Goal: Task Accomplishment & Management: Manage account settings

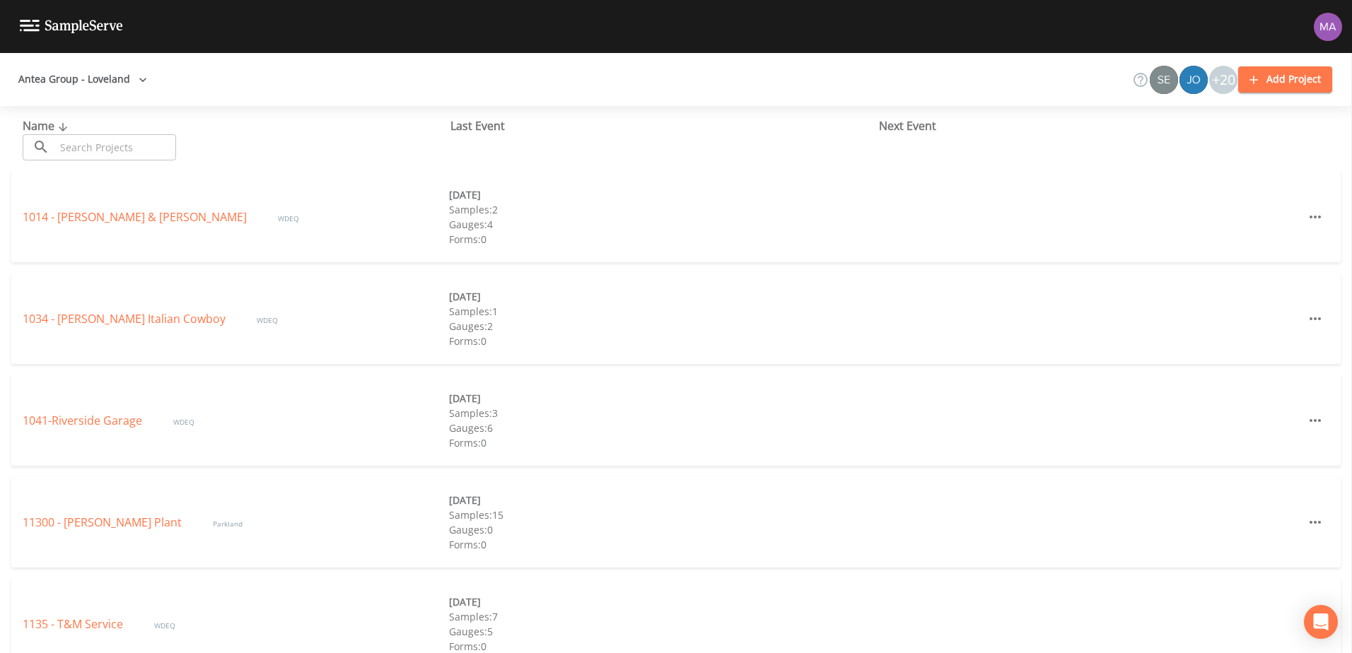
click at [123, 158] on input "text" at bounding box center [115, 147] width 121 height 26
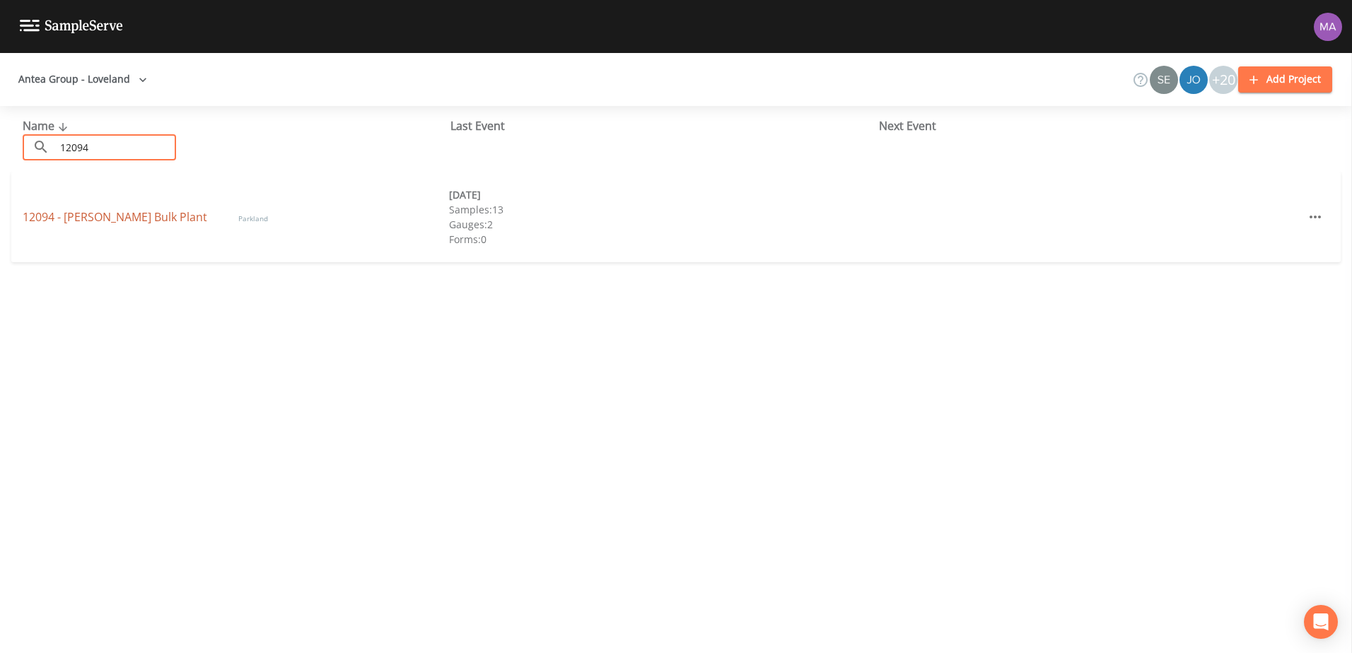
type input "12094"
click at [75, 210] on link "12094 - [PERSON_NAME] Bulk Plant" at bounding box center [116, 217] width 187 height 16
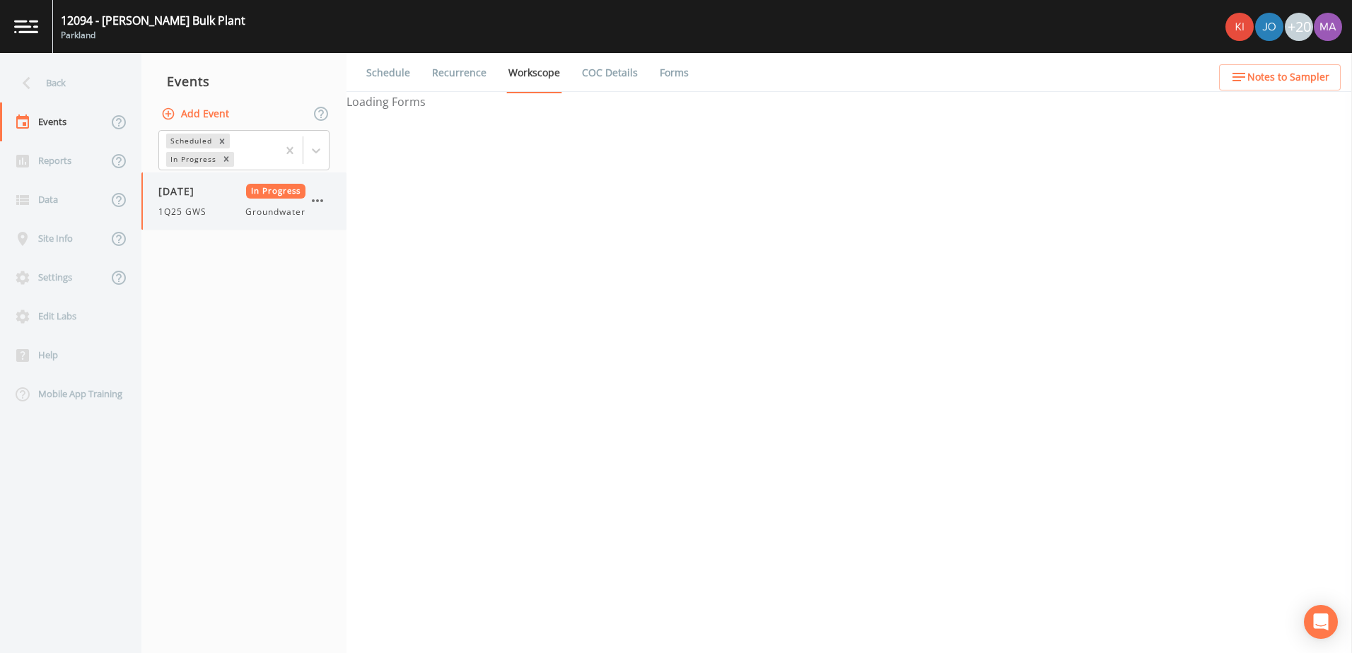
select select "0b1af911-289b-4d7b-9fdf-156f6d27a2cf"
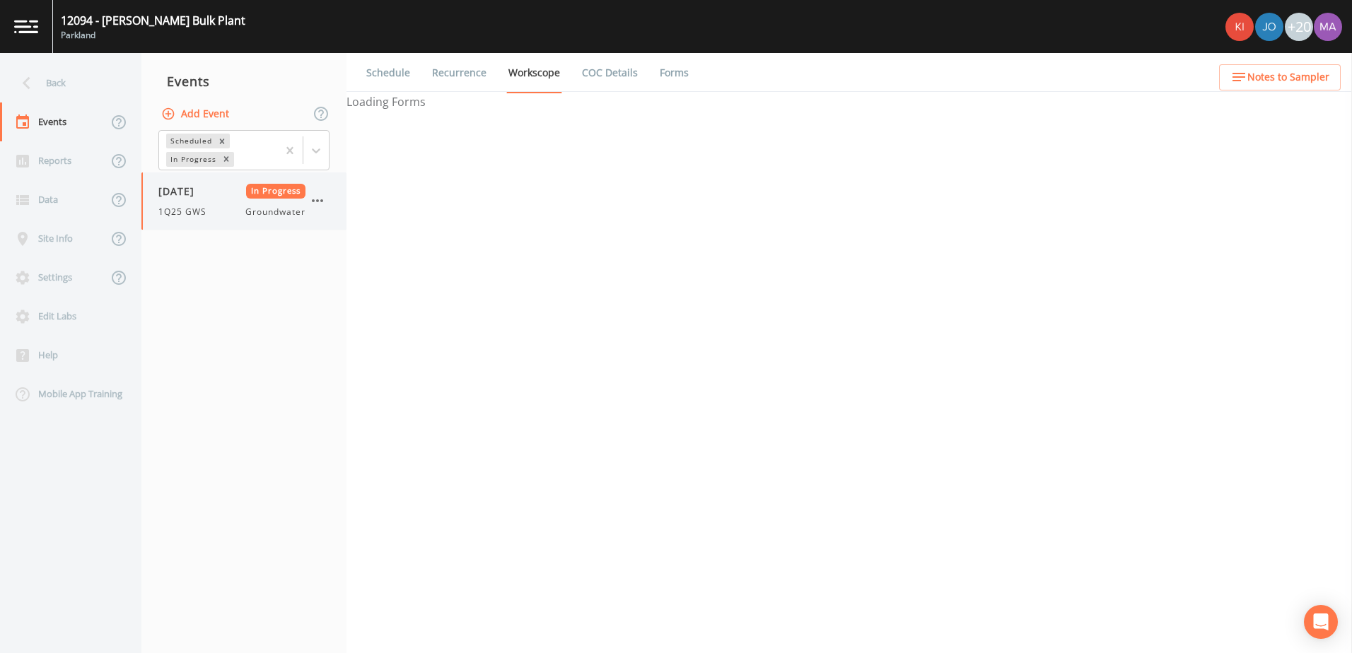
select select "0b1af911-289b-4d7b-9fdf-156f6d27a2cf"
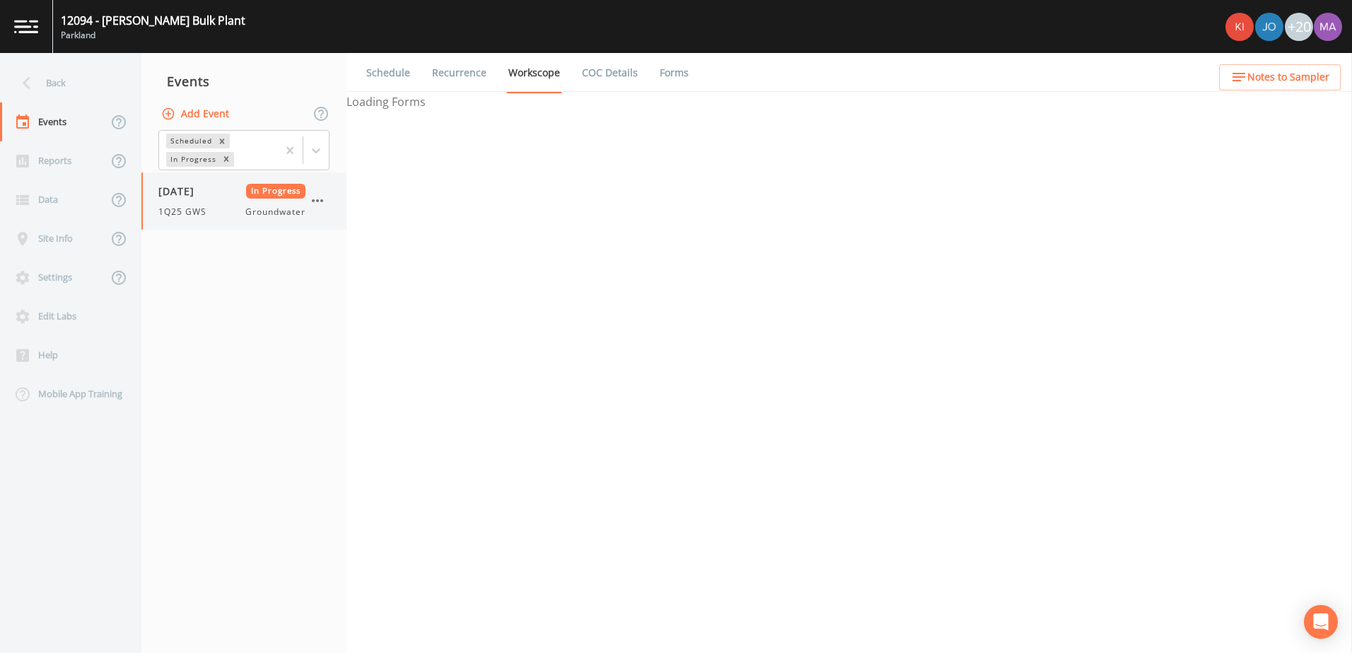
select select "0b1af911-289b-4d7b-9fdf-156f6d27a2cf"
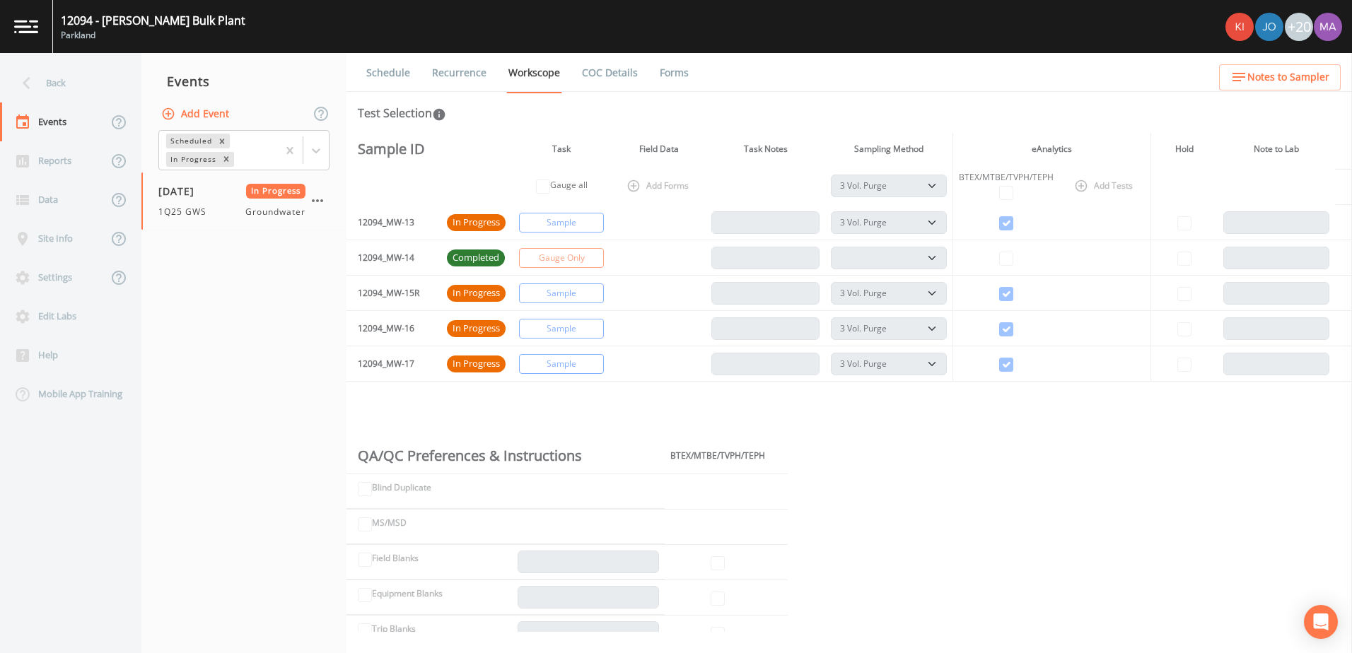
scroll to position [141, 0]
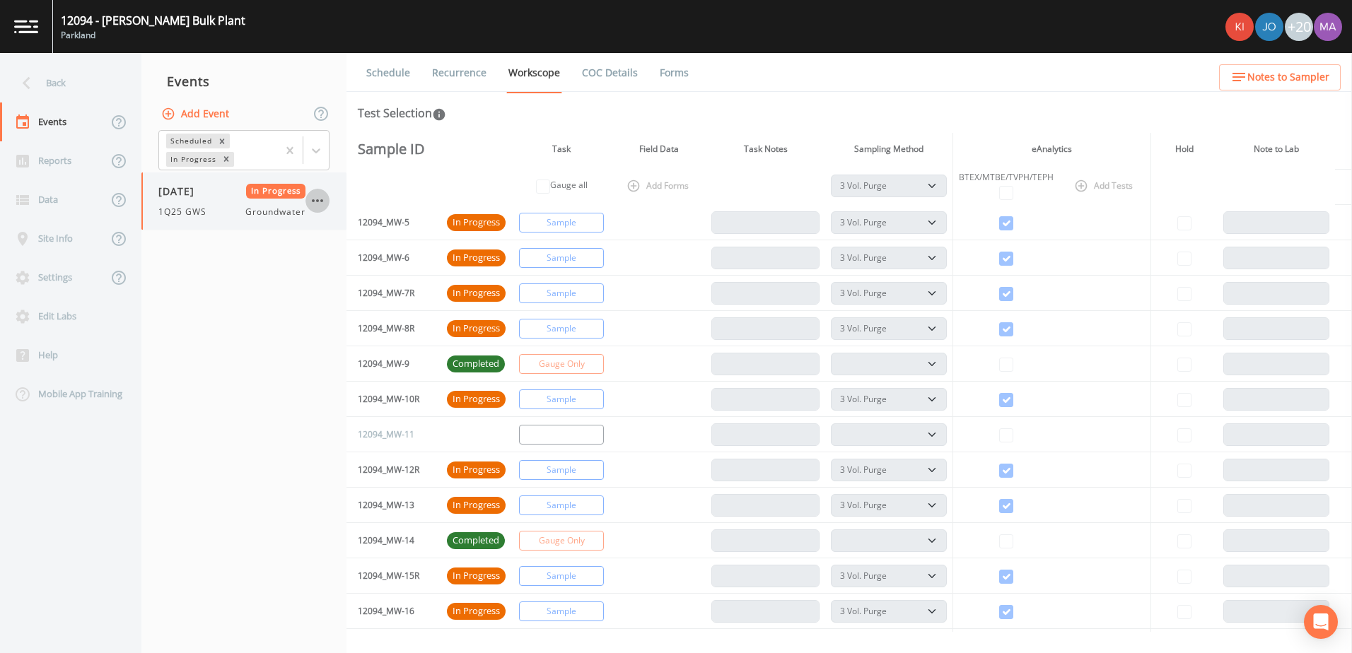
click at [313, 197] on icon "button" at bounding box center [317, 200] width 17 height 17
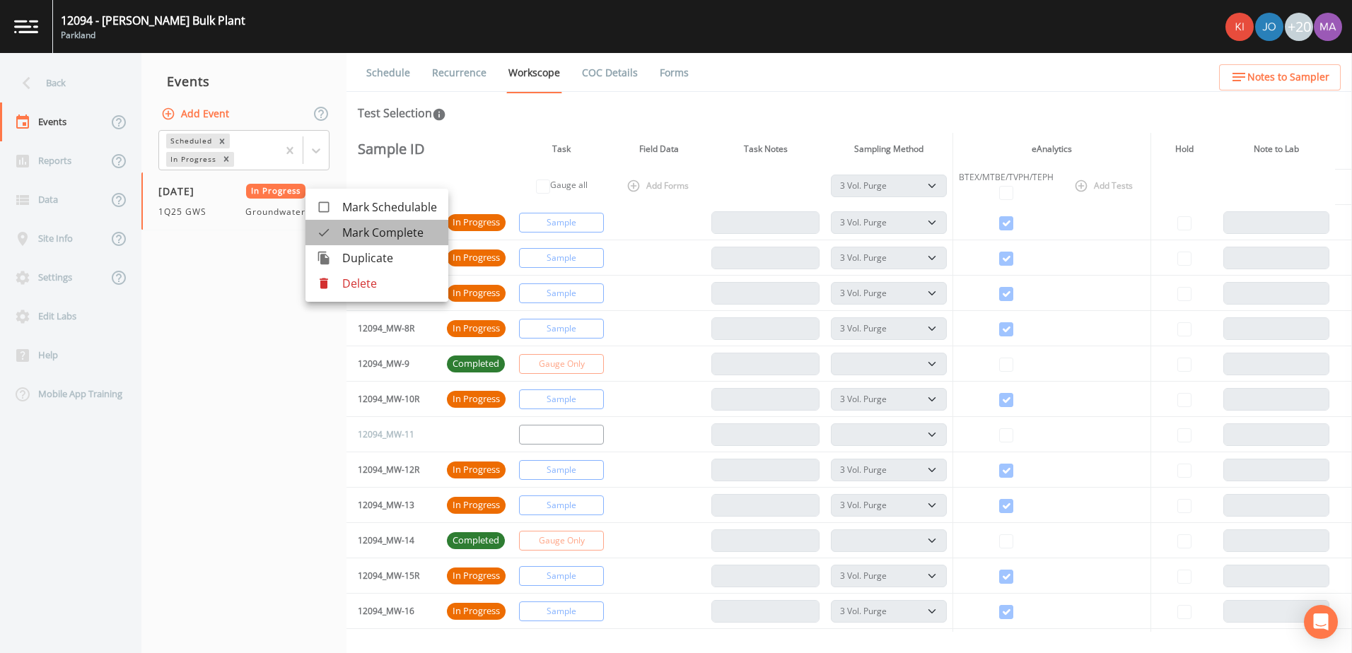
click at [369, 231] on span "Mark Complete" at bounding box center [389, 232] width 95 height 17
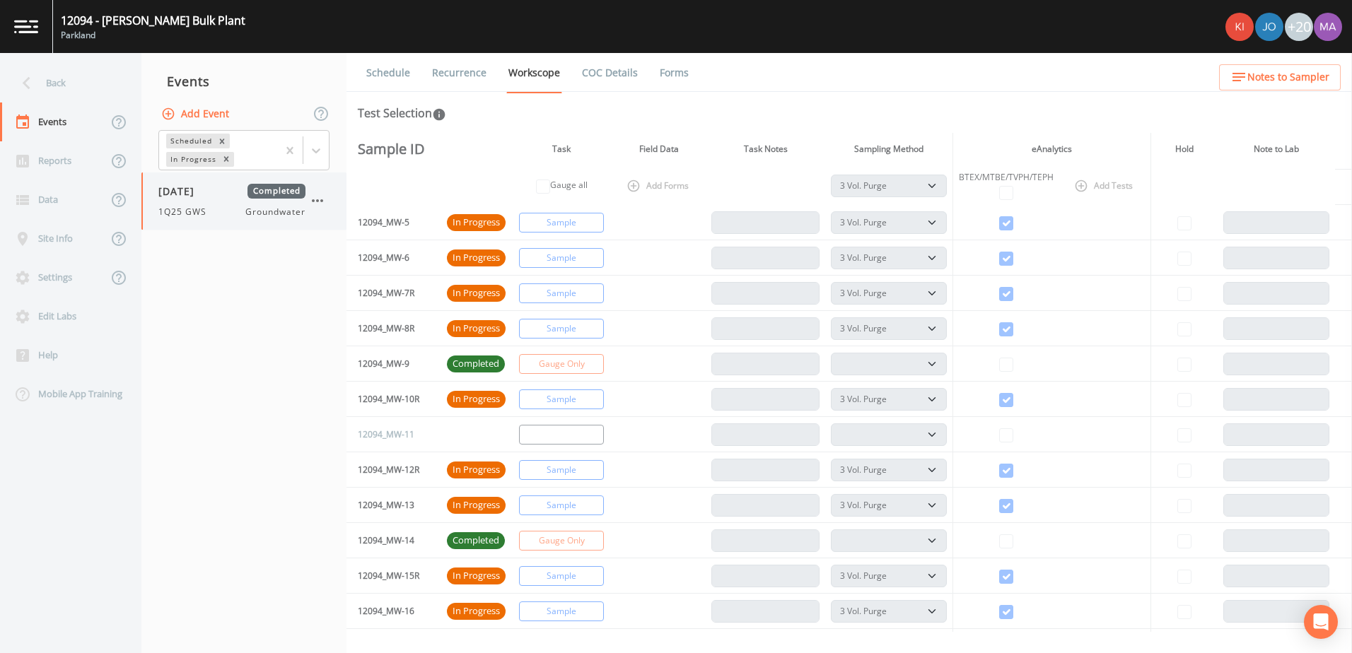
click at [323, 202] on icon "button" at bounding box center [317, 200] width 17 height 17
click at [275, 272] on div at bounding box center [676, 326] width 1352 height 653
click at [317, 204] on icon "button" at bounding box center [317, 200] width 17 height 17
click at [228, 149] on div at bounding box center [676, 326] width 1352 height 653
click at [322, 154] on icon at bounding box center [316, 151] width 14 height 14
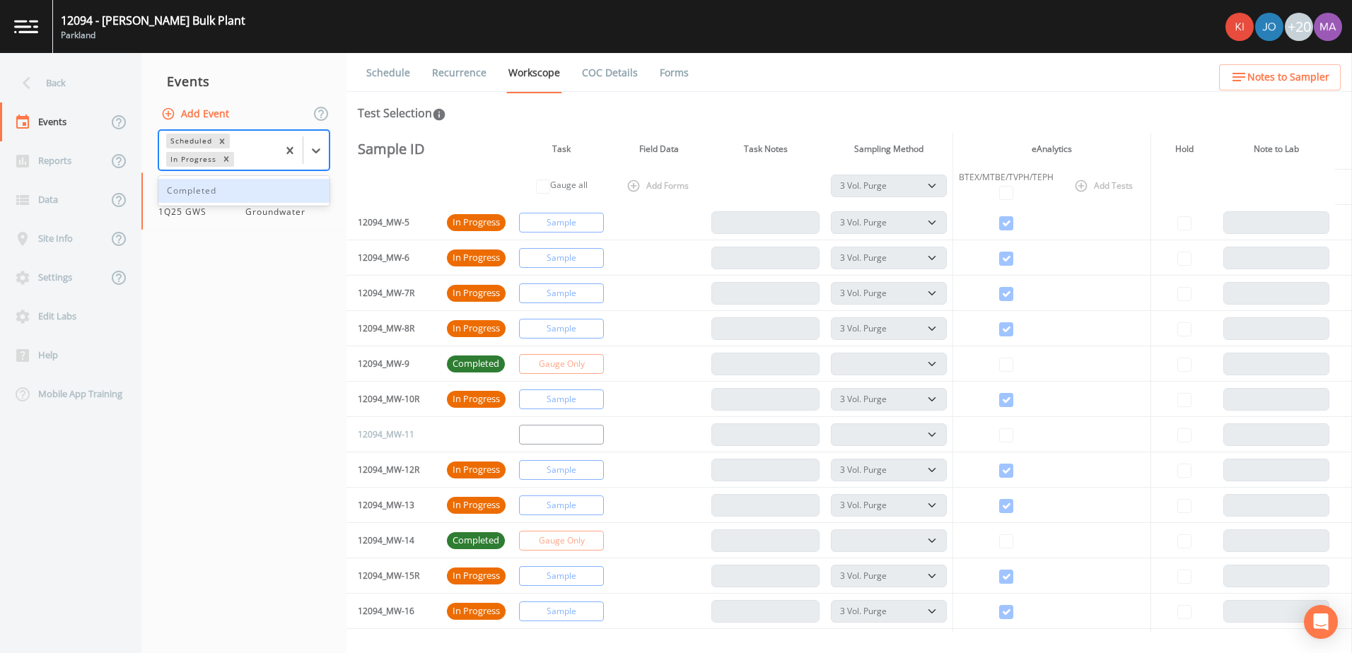
click at [177, 192] on div "Completed" at bounding box center [243, 191] width 171 height 24
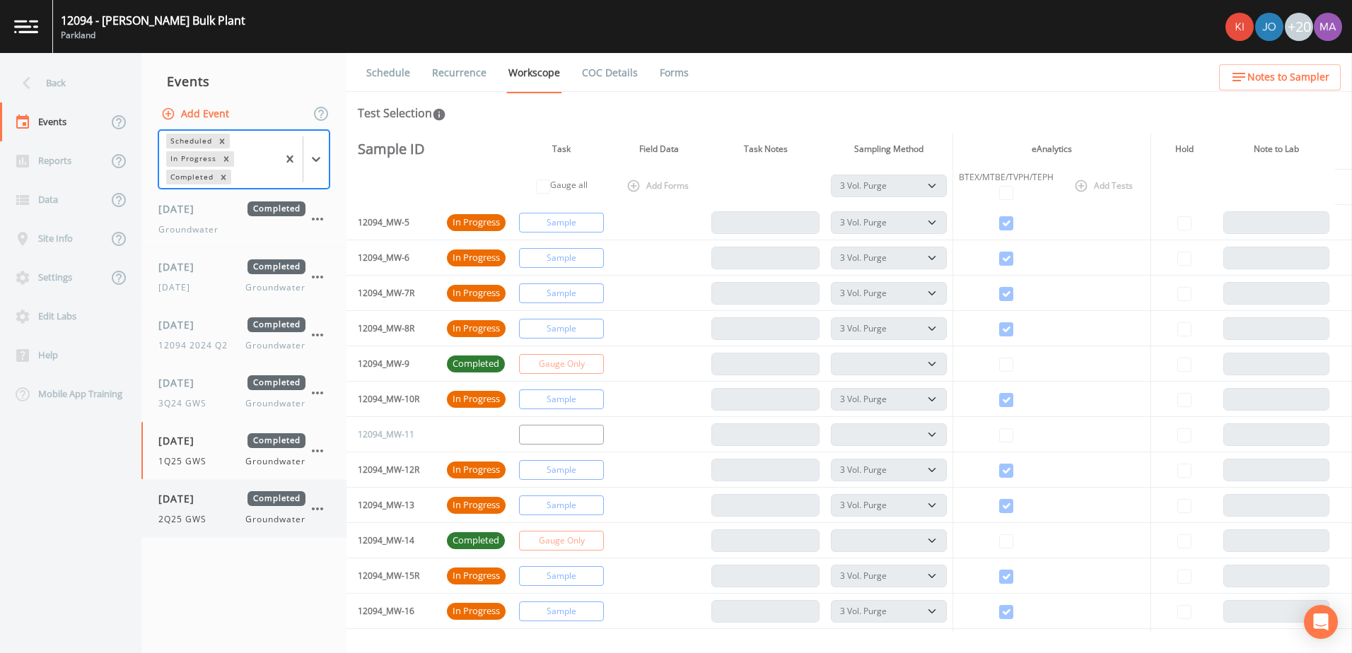
click at [185, 512] on div "[DATE] Completed 2Q25 GWS Groundwater" at bounding box center [231, 509] width 147 height 35
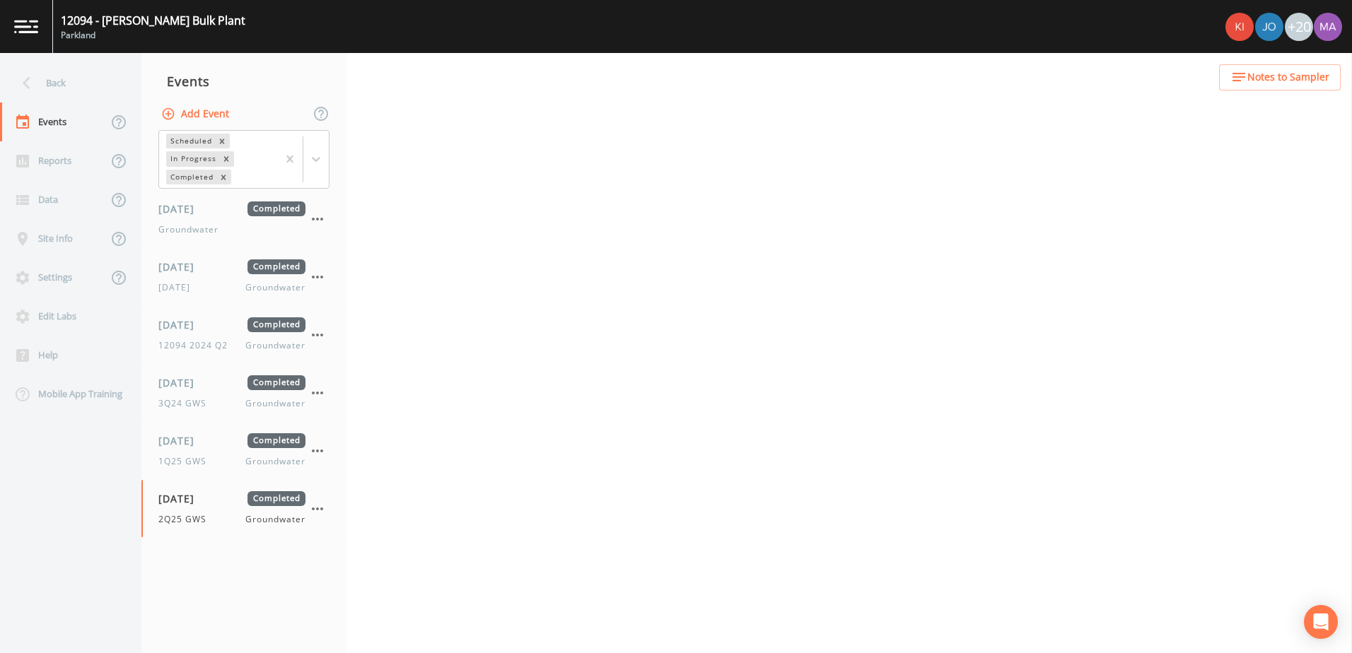
select select "0b1af911-289b-4d7b-9fdf-156f6d27a2cf"
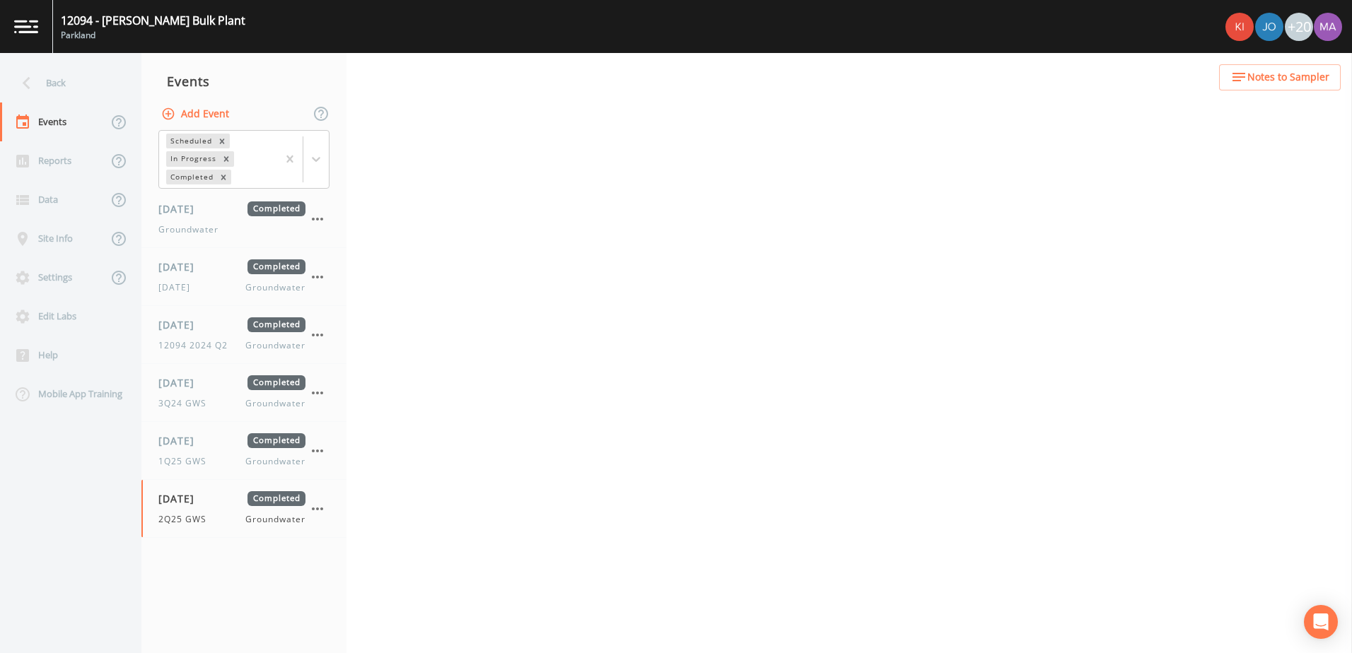
select select "0b1af911-289b-4d7b-9fdf-156f6d27a2cf"
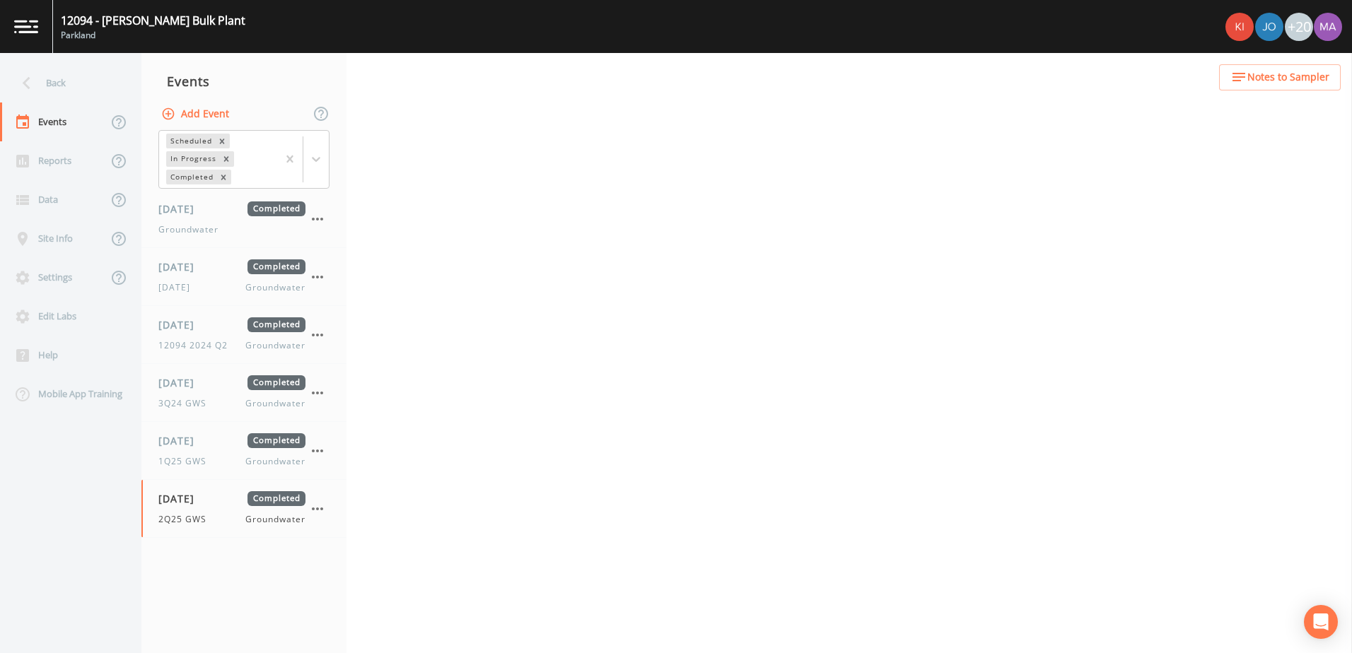
select select "0b1af911-289b-4d7b-9fdf-156f6d27a2cf"
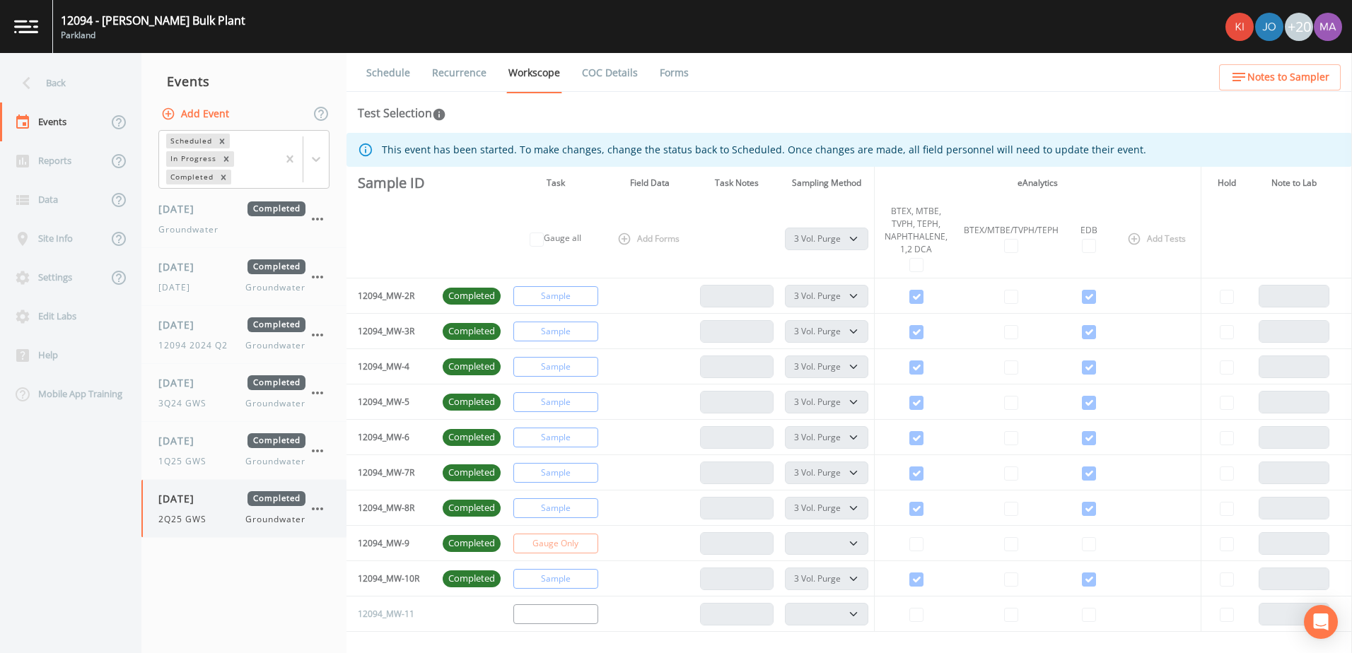
click at [315, 509] on icon "button" at bounding box center [317, 509] width 17 height 17
click at [339, 568] on div at bounding box center [329, 566] width 25 height 14
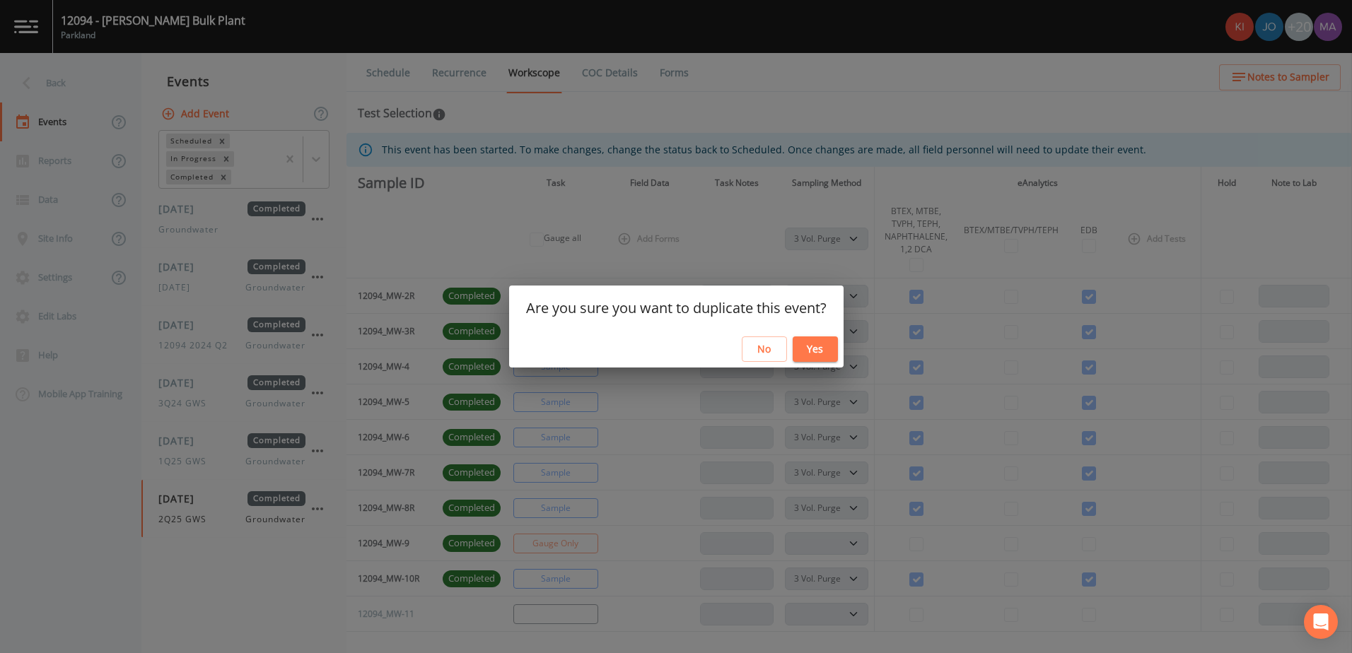
click at [818, 345] on button "Yes" at bounding box center [815, 350] width 45 height 26
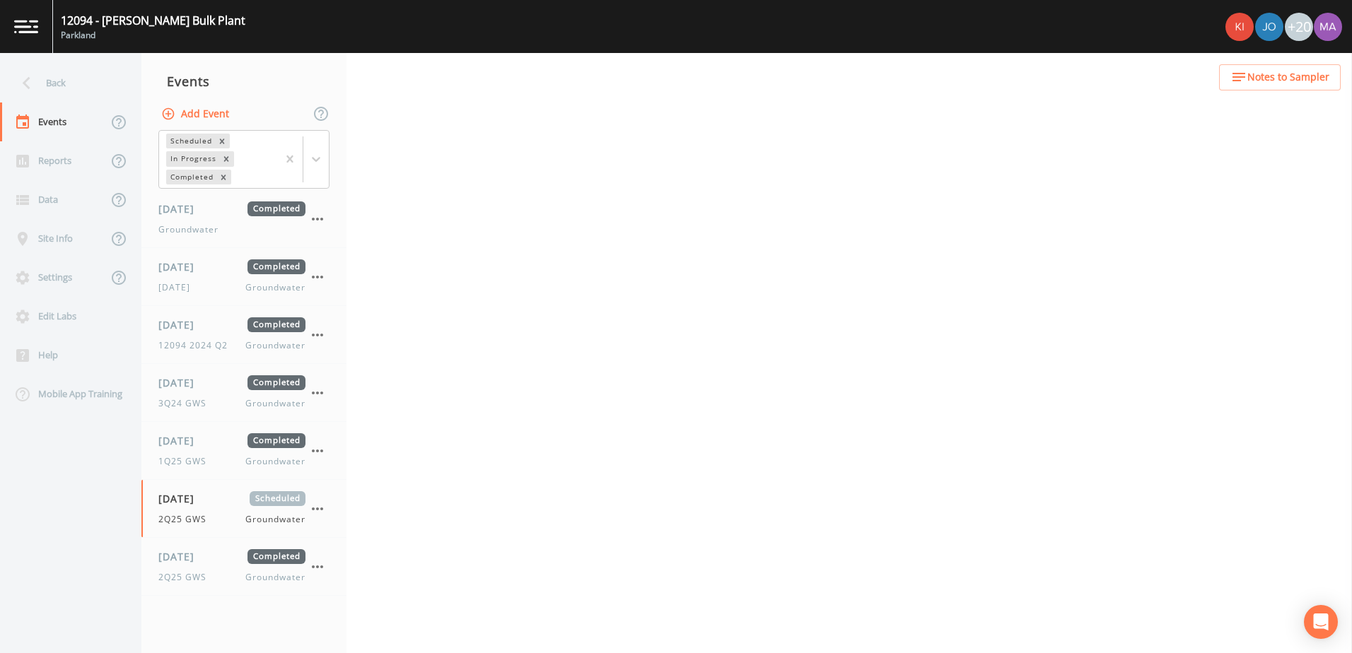
select select "0b1af911-289b-4d7b-9fdf-156f6d27a2cf"
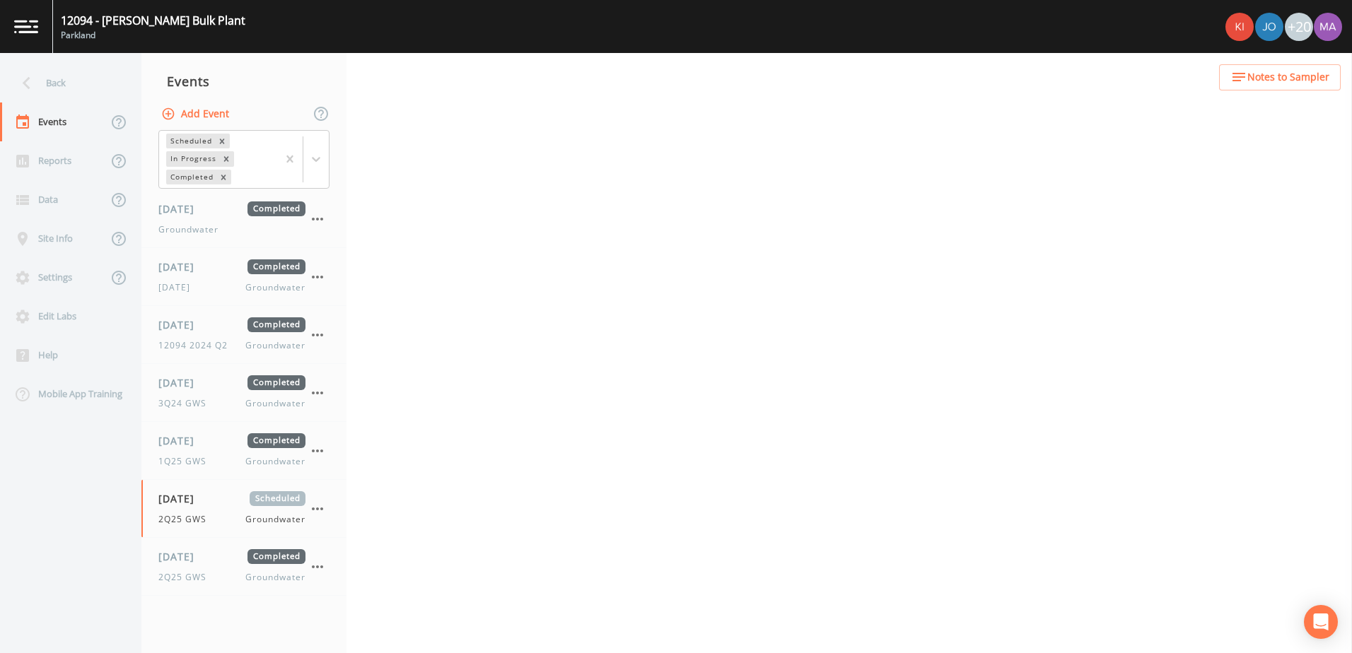
select select "0b1af911-289b-4d7b-9fdf-156f6d27a2cf"
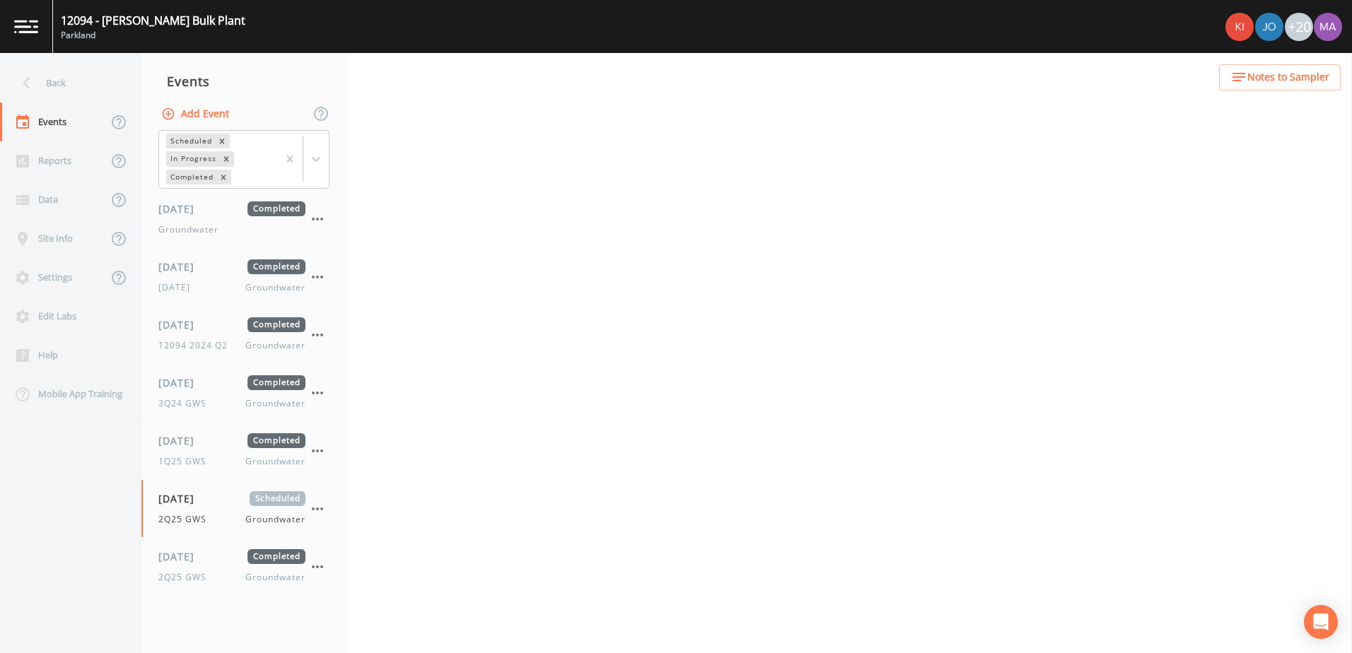
select select "0b1af911-289b-4d7b-9fdf-156f6d27a2cf"
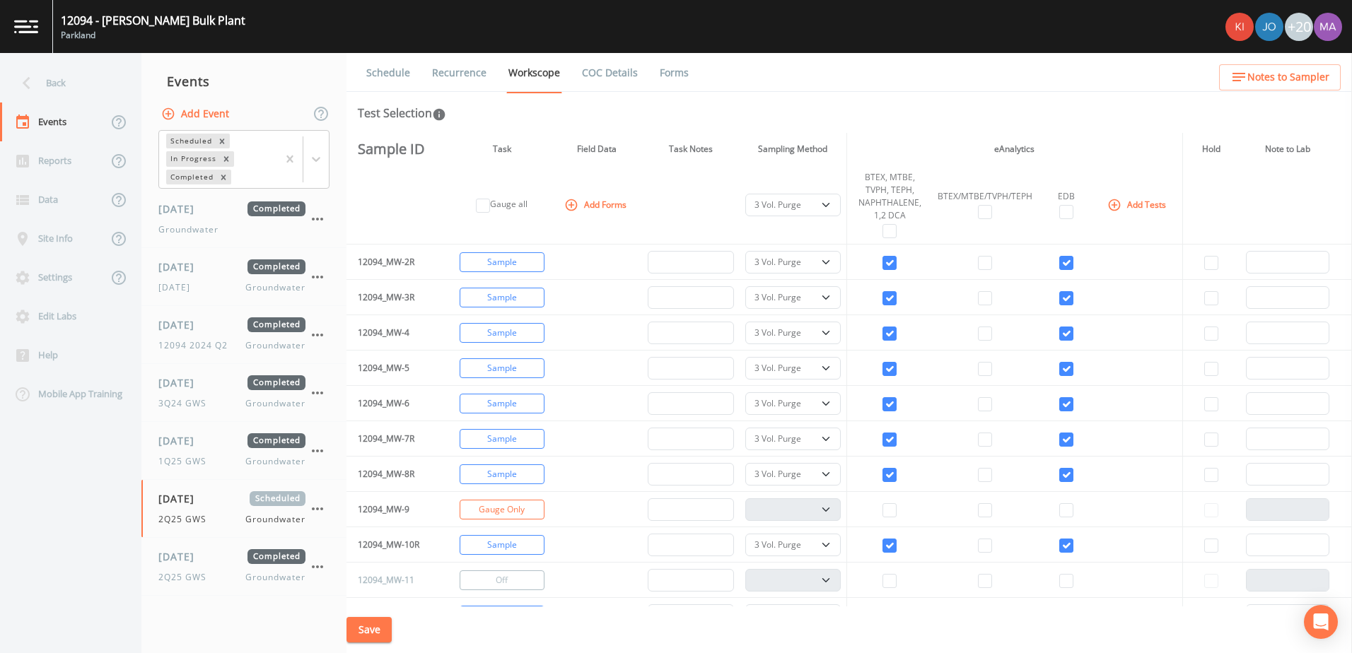
click at [402, 74] on link "Schedule" at bounding box center [388, 73] width 48 height 40
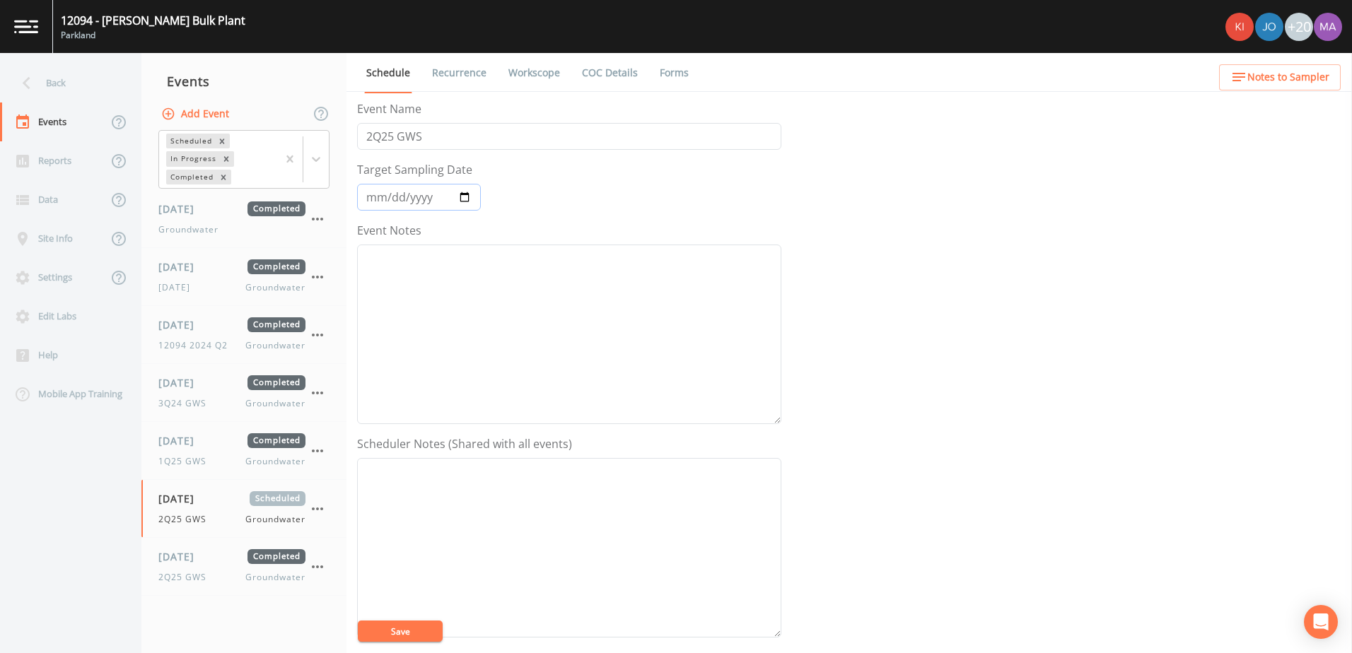
click at [467, 194] on input "[DATE]" at bounding box center [419, 197] width 124 height 27
type input "[DATE]"
drag, startPoint x: 369, startPoint y: 138, endPoint x: 409, endPoint y: 129, distance: 40.7
click at [369, 138] on input "2Q25 GWS" at bounding box center [569, 136] width 424 height 27
type input "3Q25 GWS"
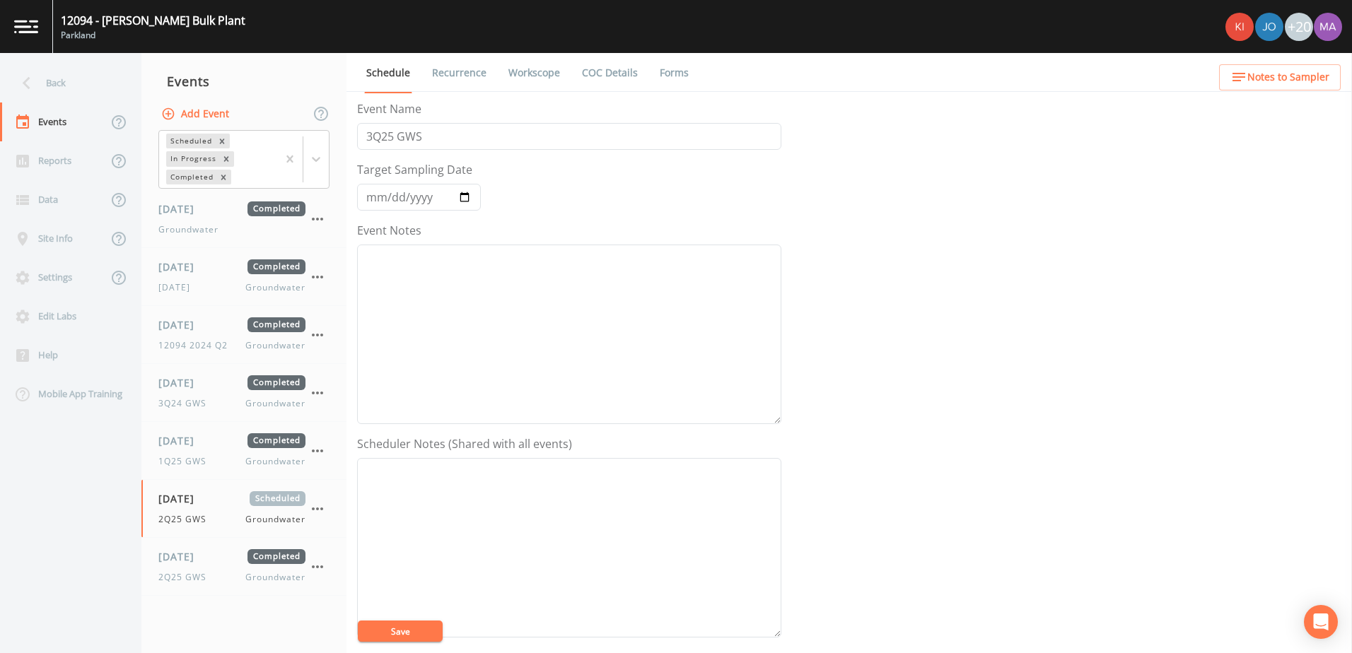
click at [419, 633] on button "Save" at bounding box center [400, 631] width 85 height 21
click at [468, 70] on link "Recurrence" at bounding box center [459, 73] width 59 height 40
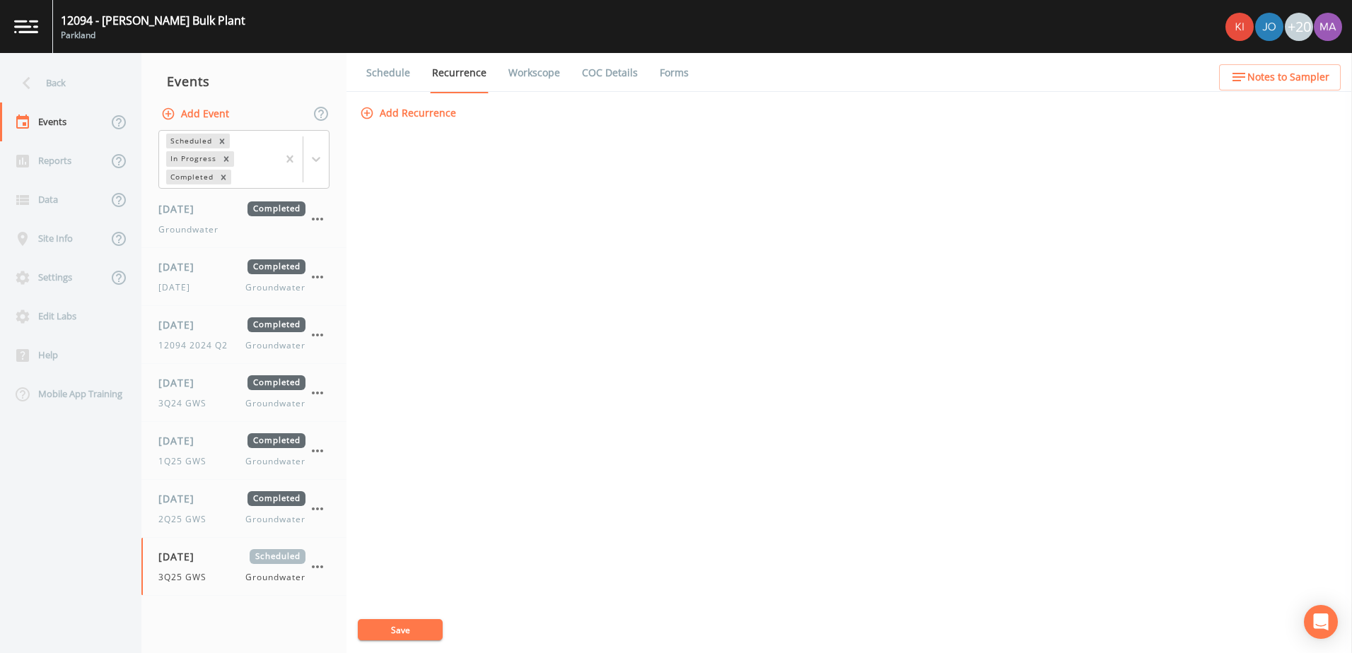
click at [521, 70] on link "Workscope" at bounding box center [534, 73] width 56 height 40
select select "0b1af911-289b-4d7b-9fdf-156f6d27a2cf"
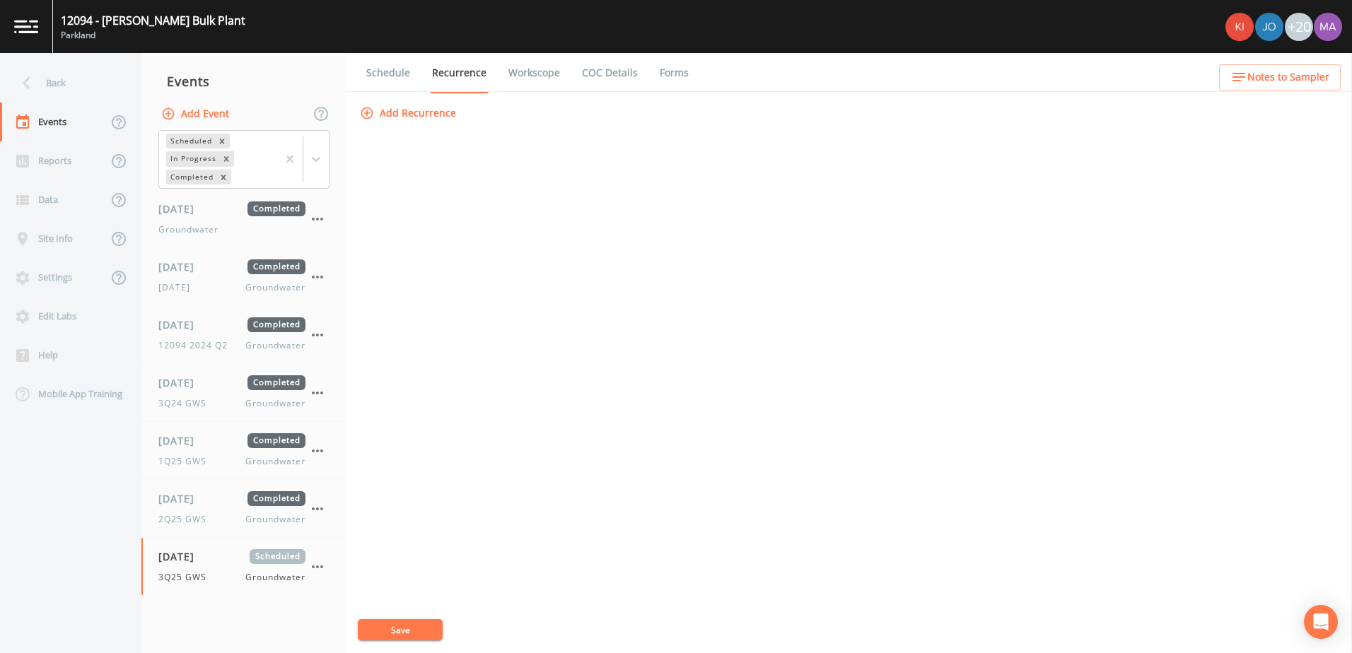
select select "0b1af911-289b-4d7b-9fdf-156f6d27a2cf"
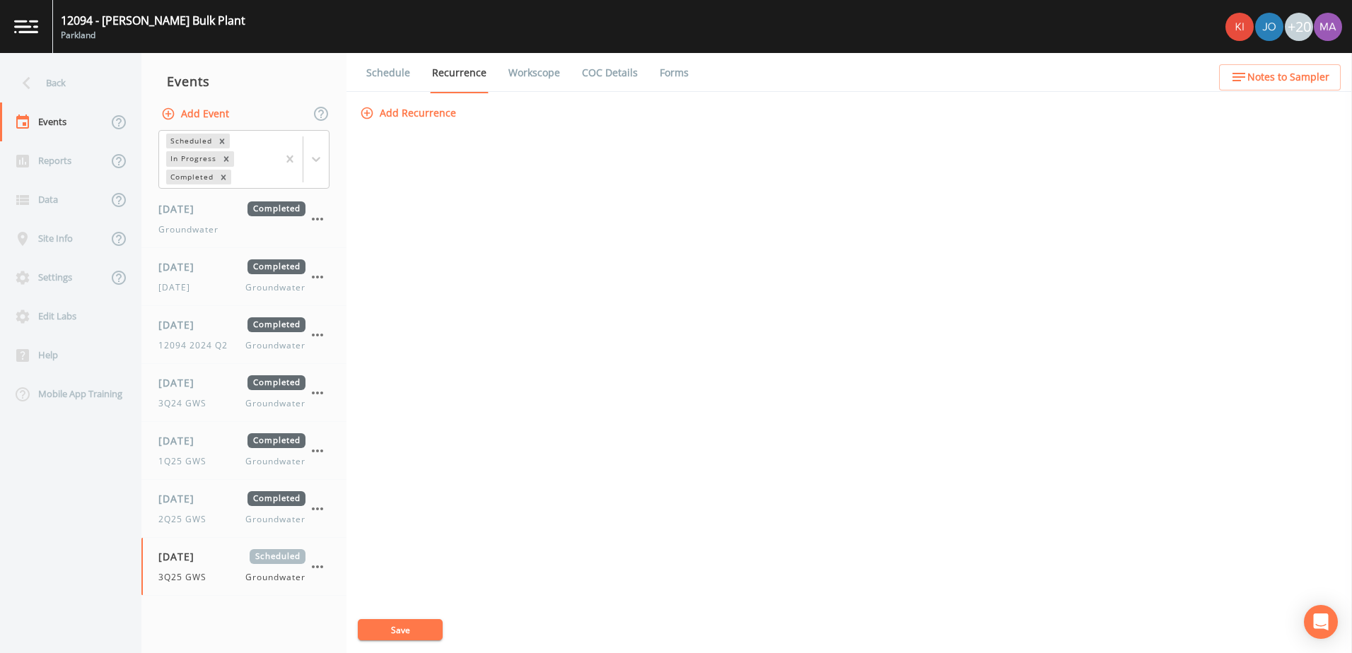
select select "0b1af911-289b-4d7b-9fdf-156f6d27a2cf"
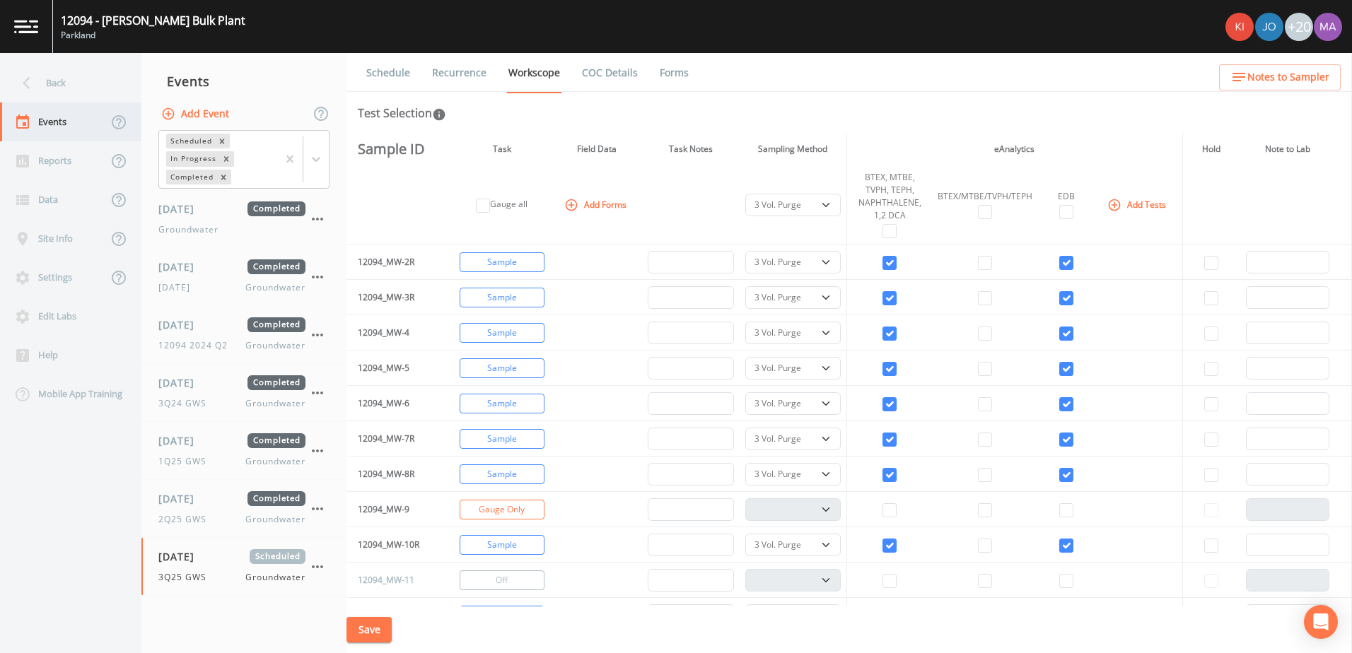
click at [45, 128] on div "Events" at bounding box center [53, 122] width 107 height 39
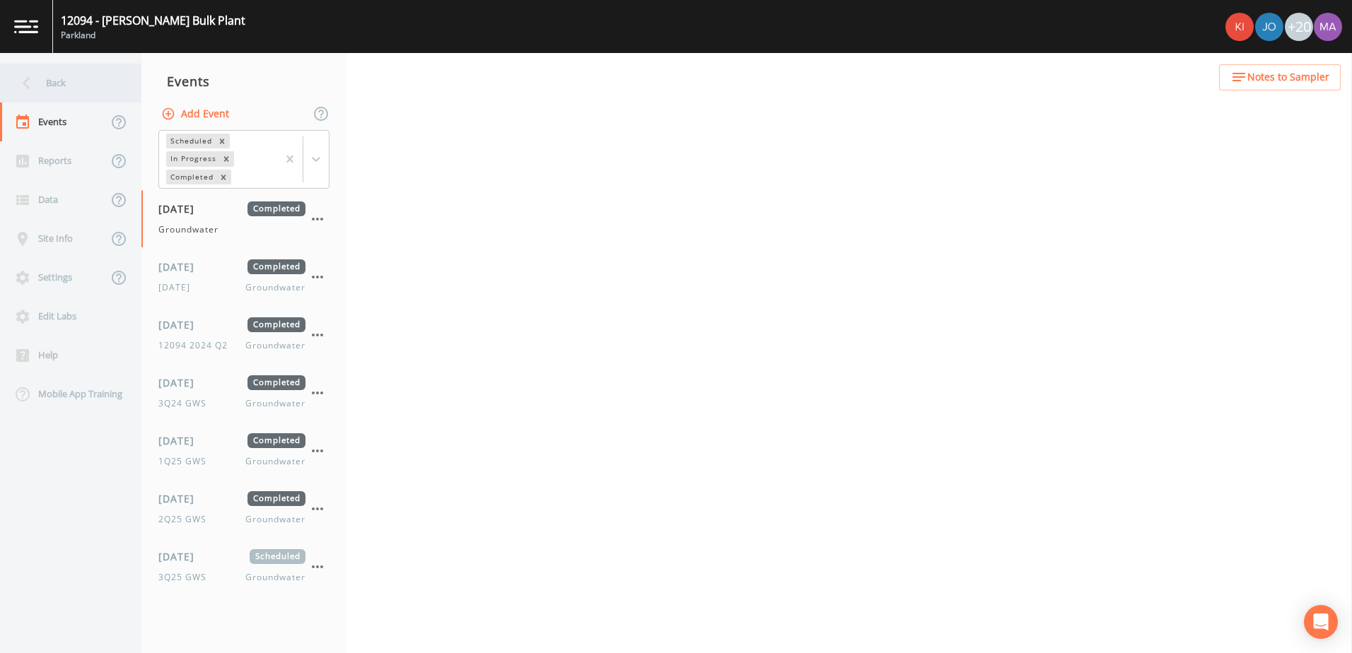
click at [47, 83] on div "Back" at bounding box center [63, 83] width 127 height 39
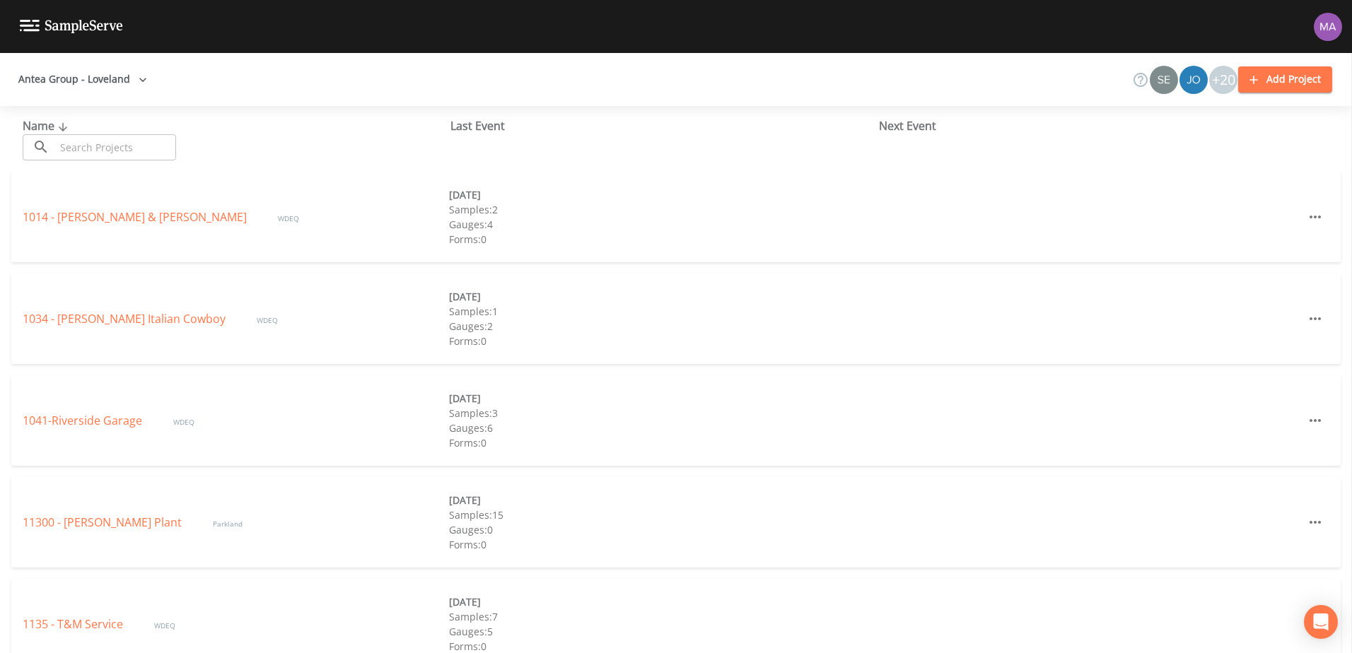
click at [121, 151] on input "text" at bounding box center [115, 147] width 121 height 26
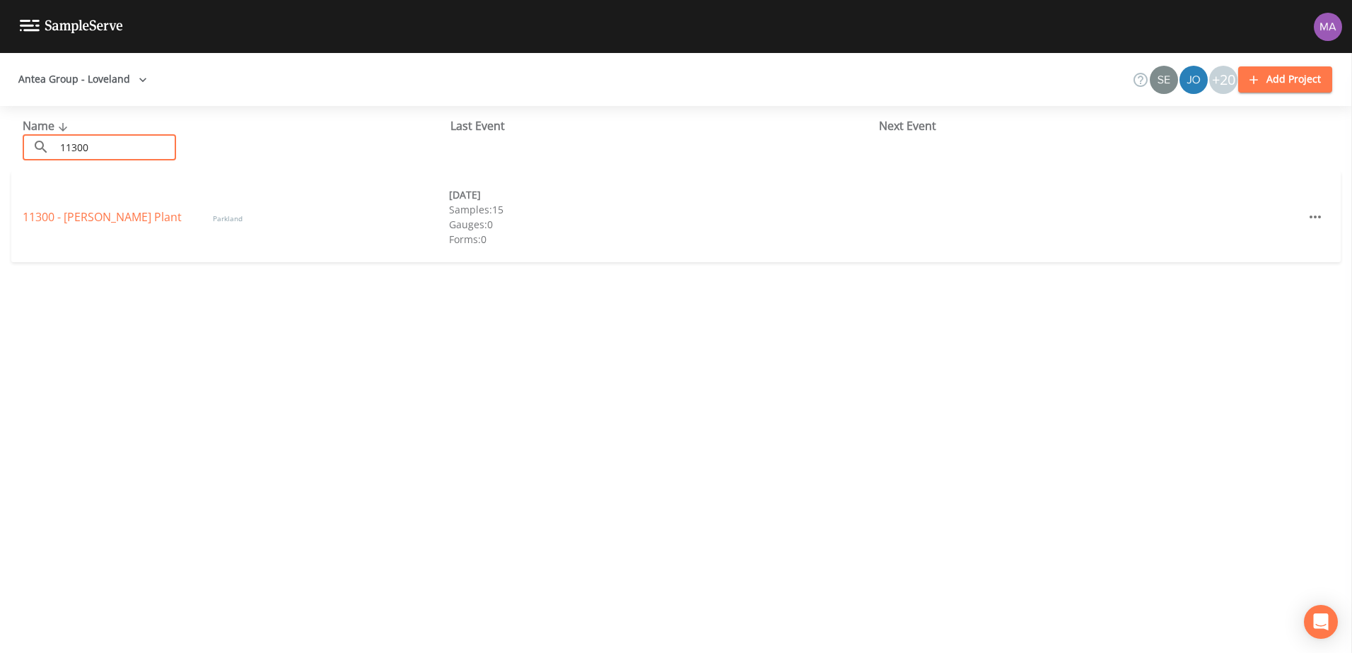
type input "11300"
click at [106, 216] on link "11300 - [PERSON_NAME] Plant" at bounding box center [104, 217] width 162 height 16
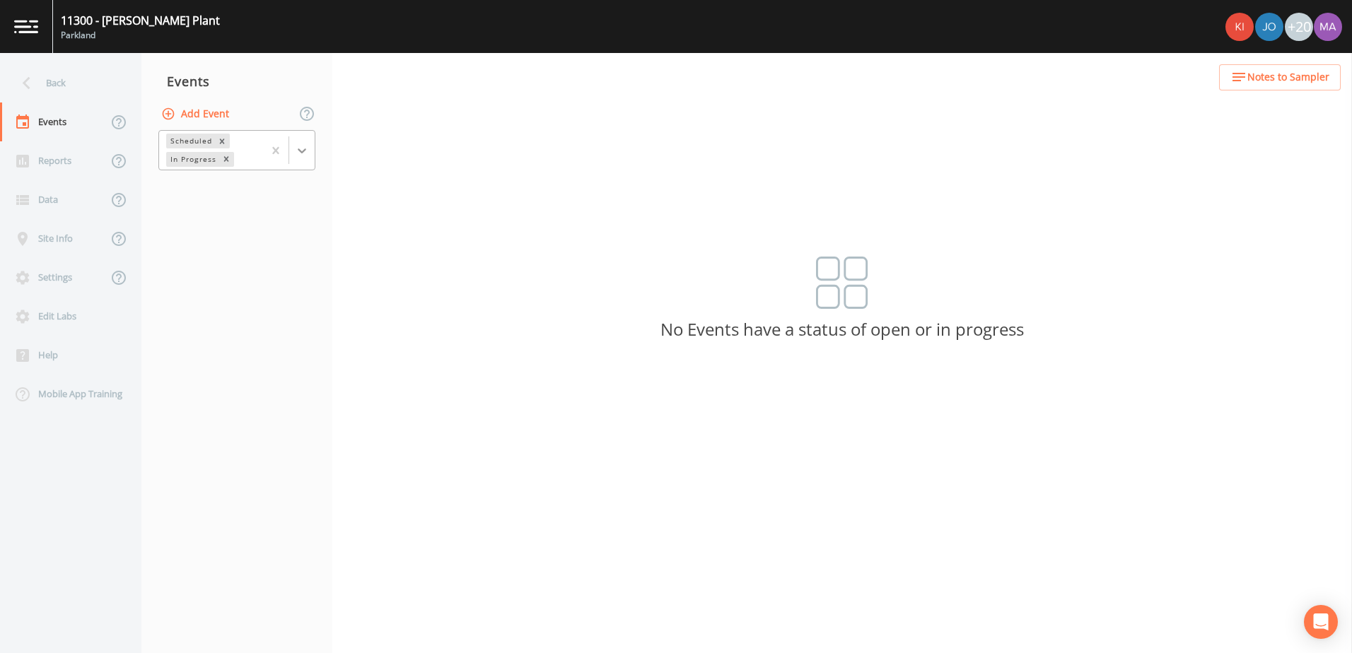
click at [303, 153] on icon at bounding box center [302, 151] width 8 height 5
click at [255, 189] on div "Completed" at bounding box center [236, 191] width 157 height 24
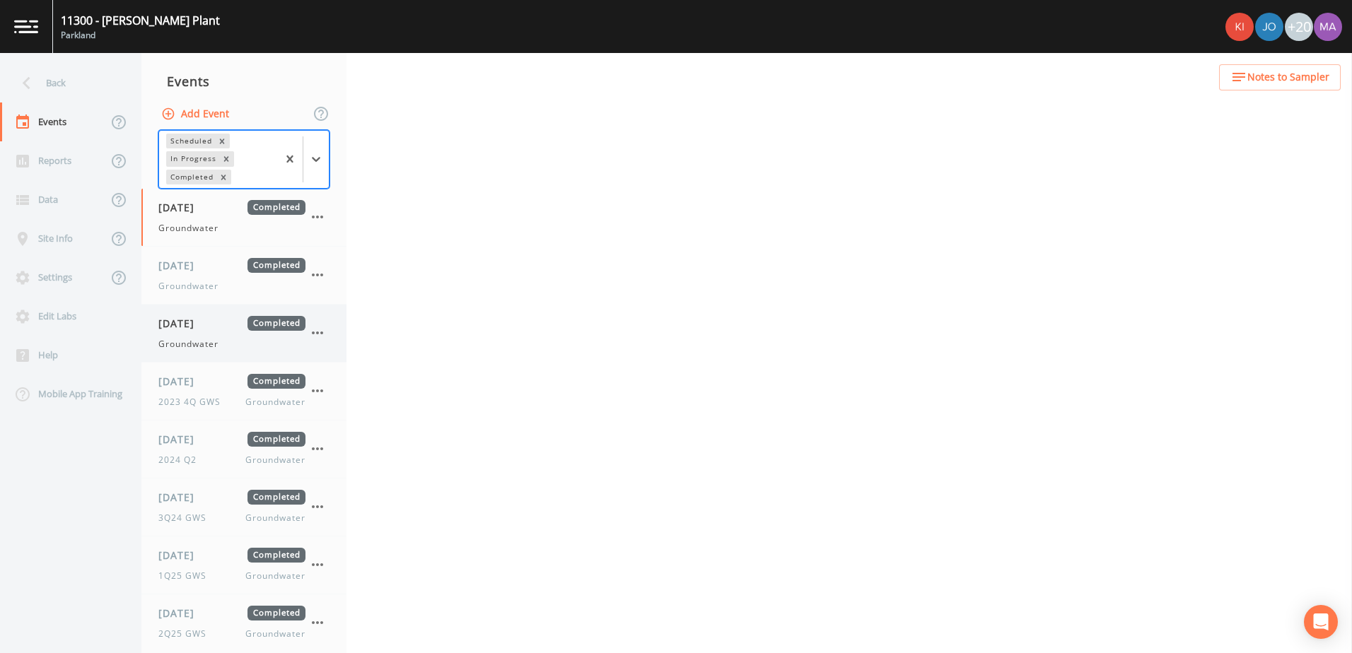
select select "0b1af911-289b-4d7b-9fdf-156f6d27a2cf"
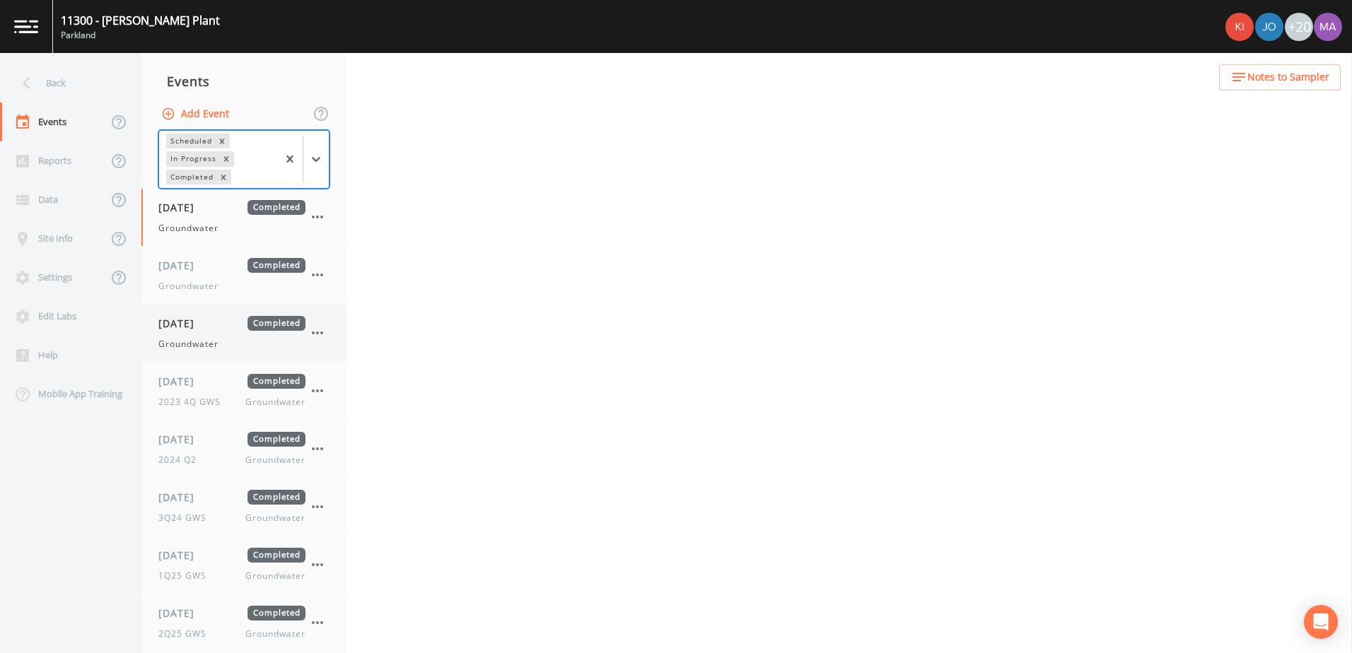
select select "0b1af911-289b-4d7b-9fdf-156f6d27a2cf"
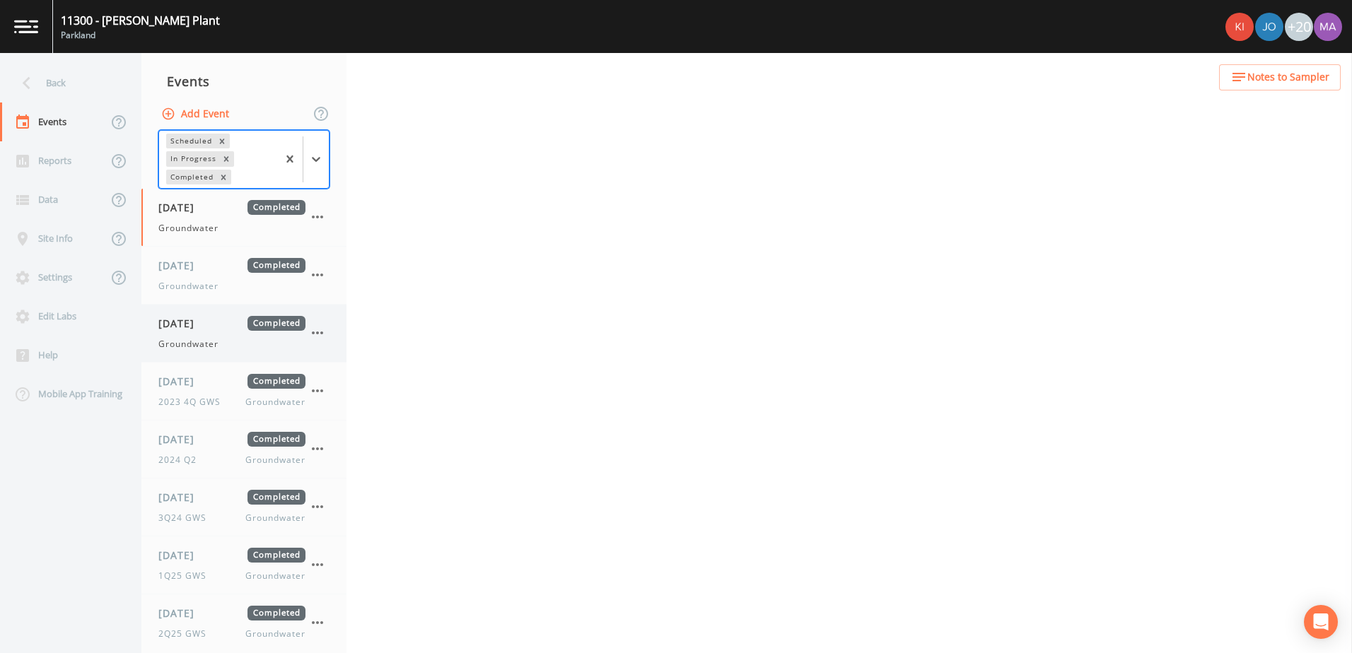
select select "0b1af911-289b-4d7b-9fdf-156f6d27a2cf"
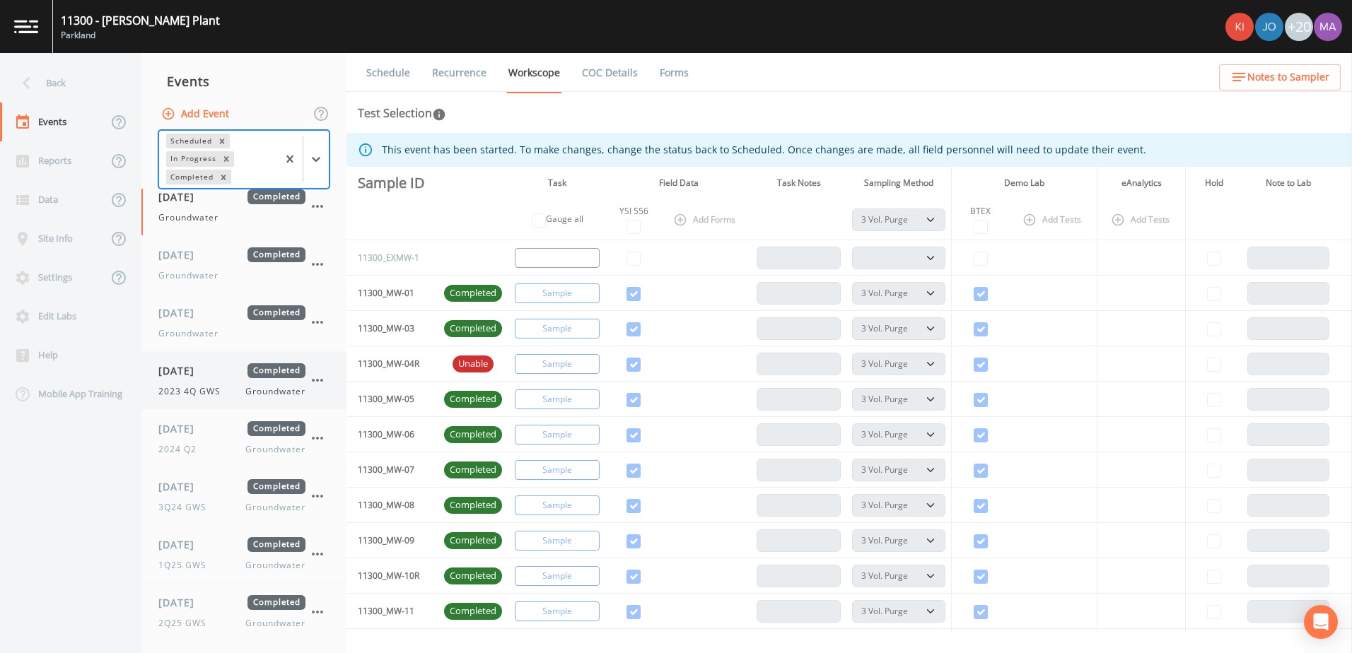
scroll to position [13, 0]
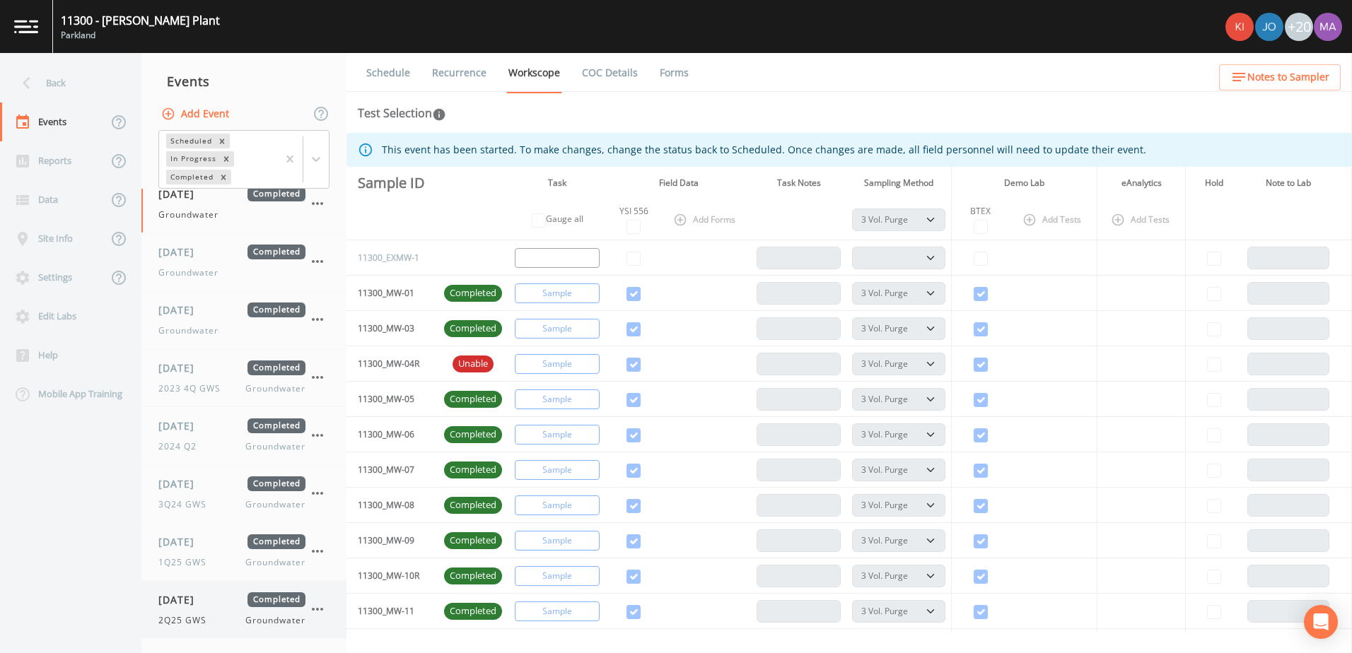
click at [191, 621] on span "2Q25 GWS" at bounding box center [186, 621] width 57 height 13
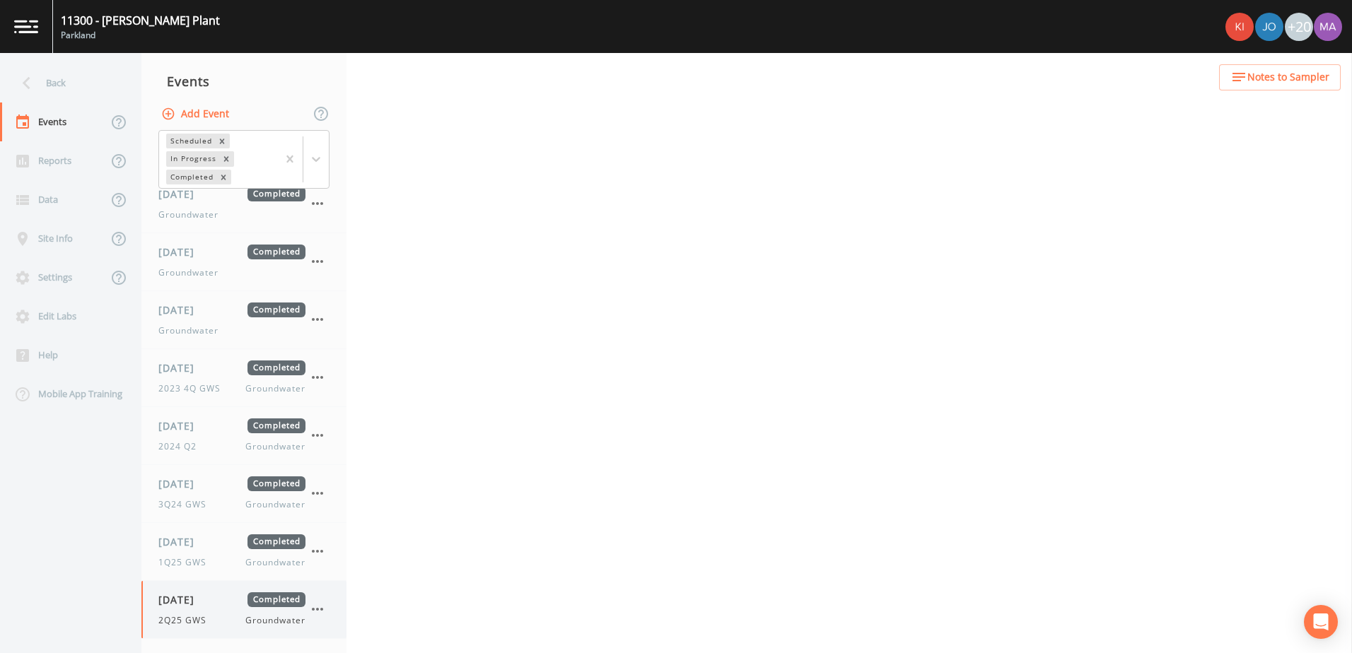
select select "132d7689-3bb8-465b-98a9-744e7d509d8d"
select select "0b1af911-289b-4d7b-9fdf-156f6d27a2cf"
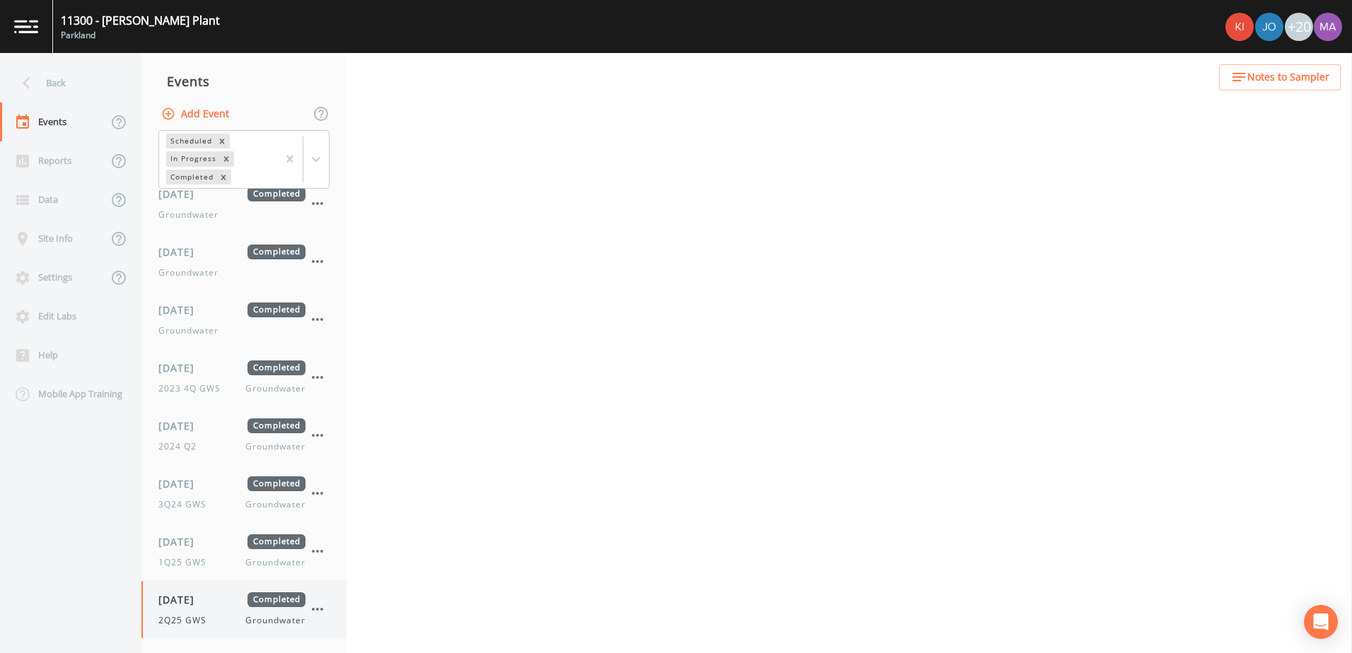
select select "0b1af911-289b-4d7b-9fdf-156f6d27a2cf"
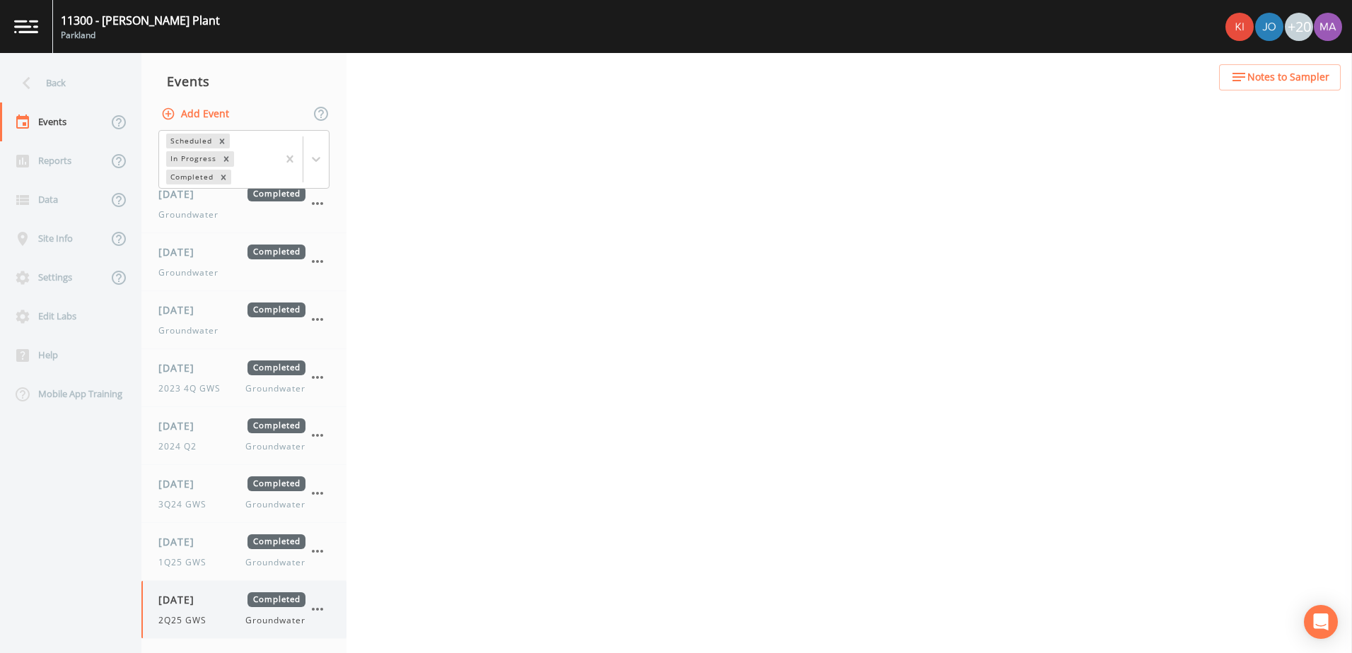
select select "0b1af911-289b-4d7b-9fdf-156f6d27a2cf"
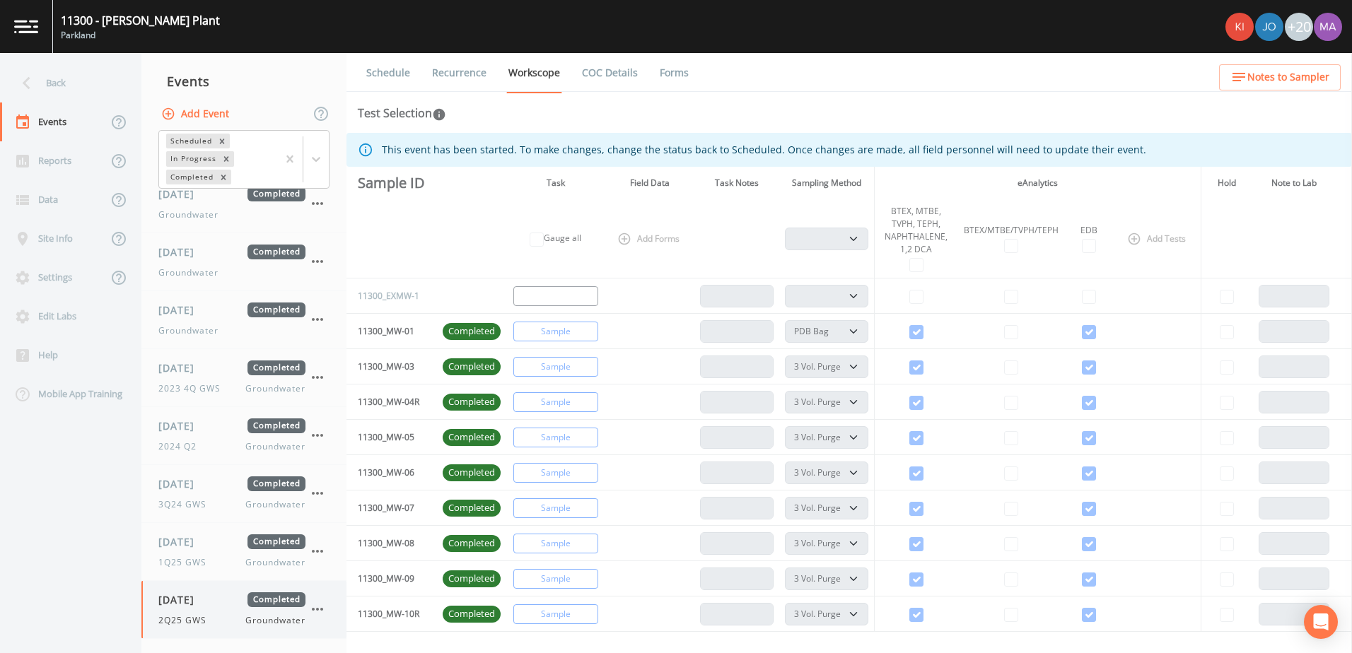
click at [313, 612] on icon "button" at bounding box center [317, 609] width 17 height 17
click at [347, 597] on span "Duplicate" at bounding box center [389, 598] width 95 height 17
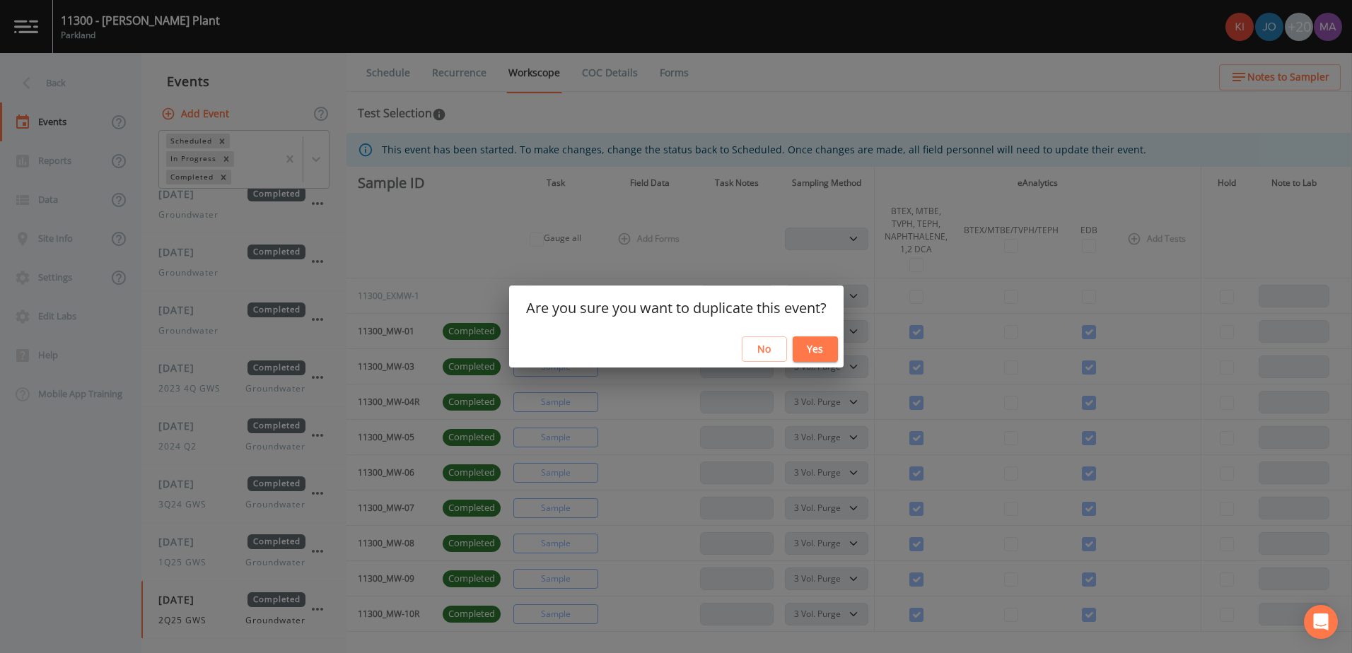
click at [813, 342] on button "Yes" at bounding box center [815, 350] width 45 height 26
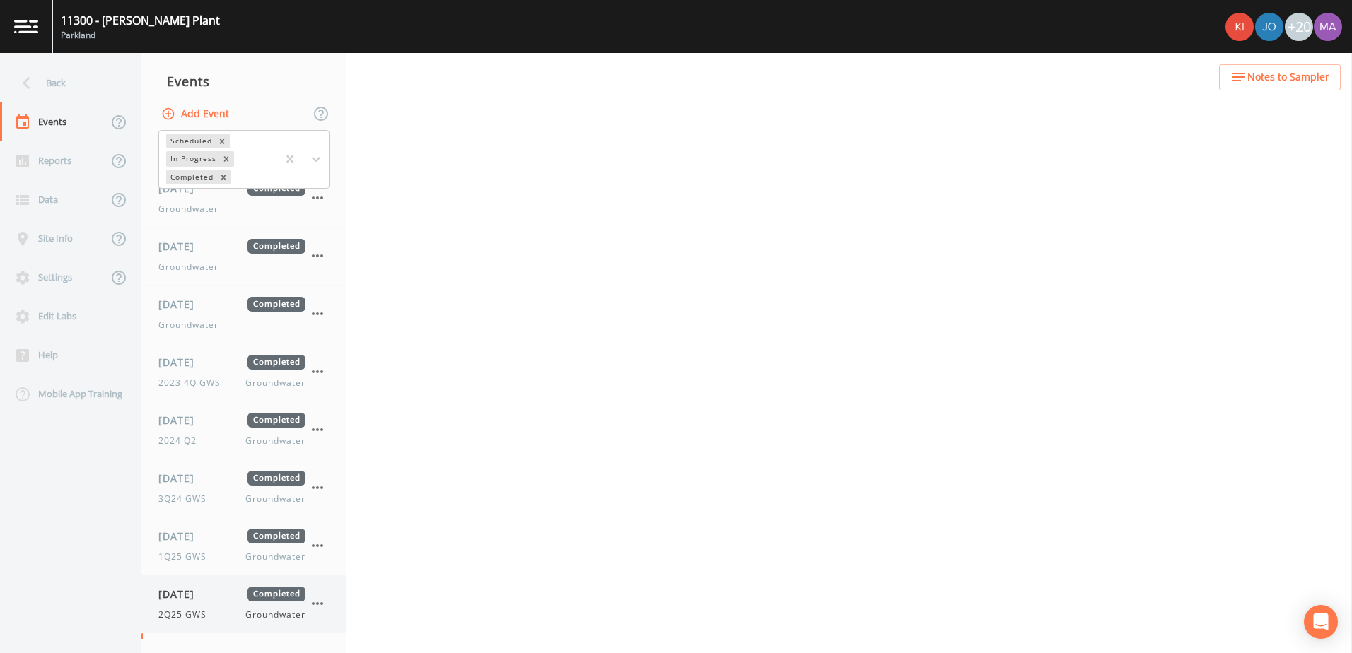
select select "132d7689-3bb8-465b-98a9-744e7d509d8d"
select select "0b1af911-289b-4d7b-9fdf-156f6d27a2cf"
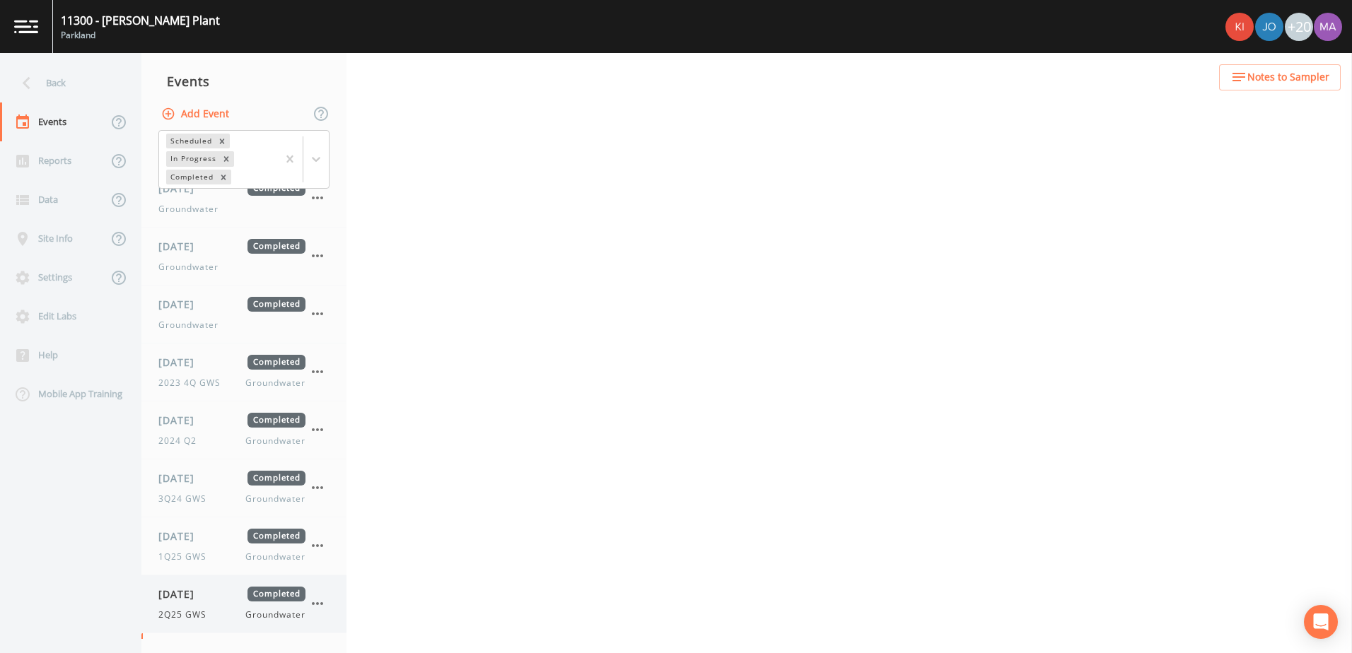
select select "0b1af911-289b-4d7b-9fdf-156f6d27a2cf"
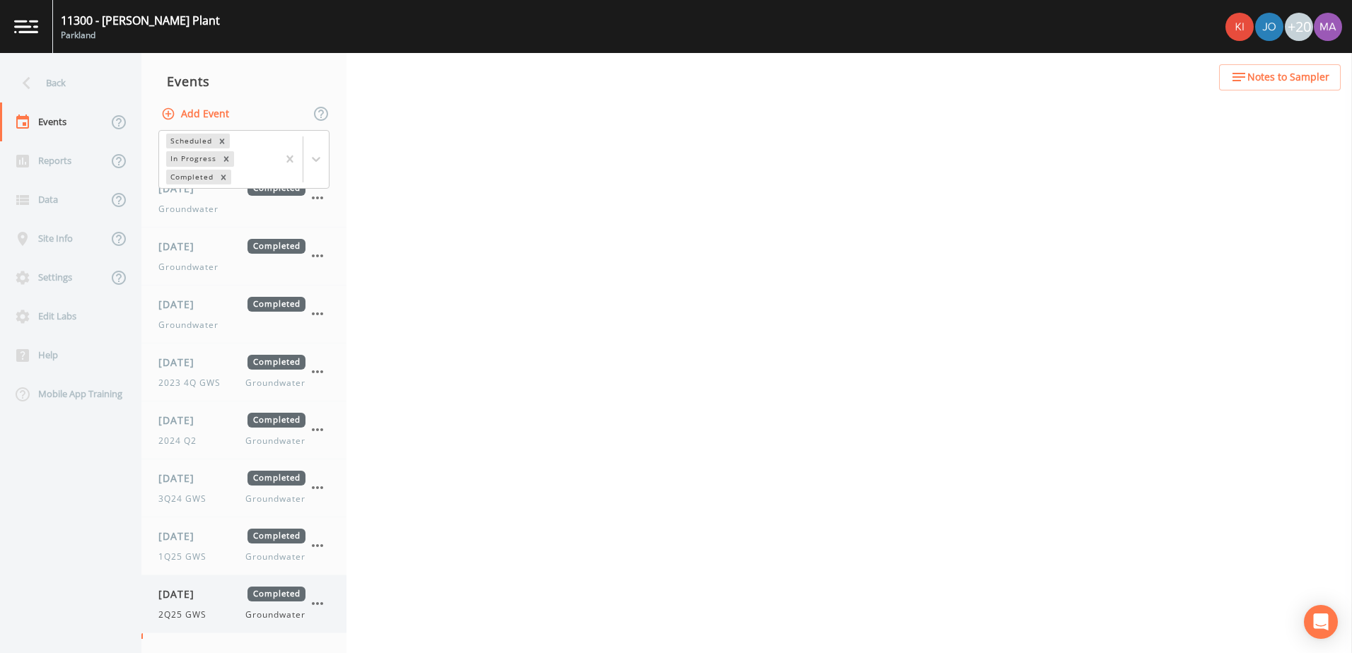
select select "0b1af911-289b-4d7b-9fdf-156f6d27a2cf"
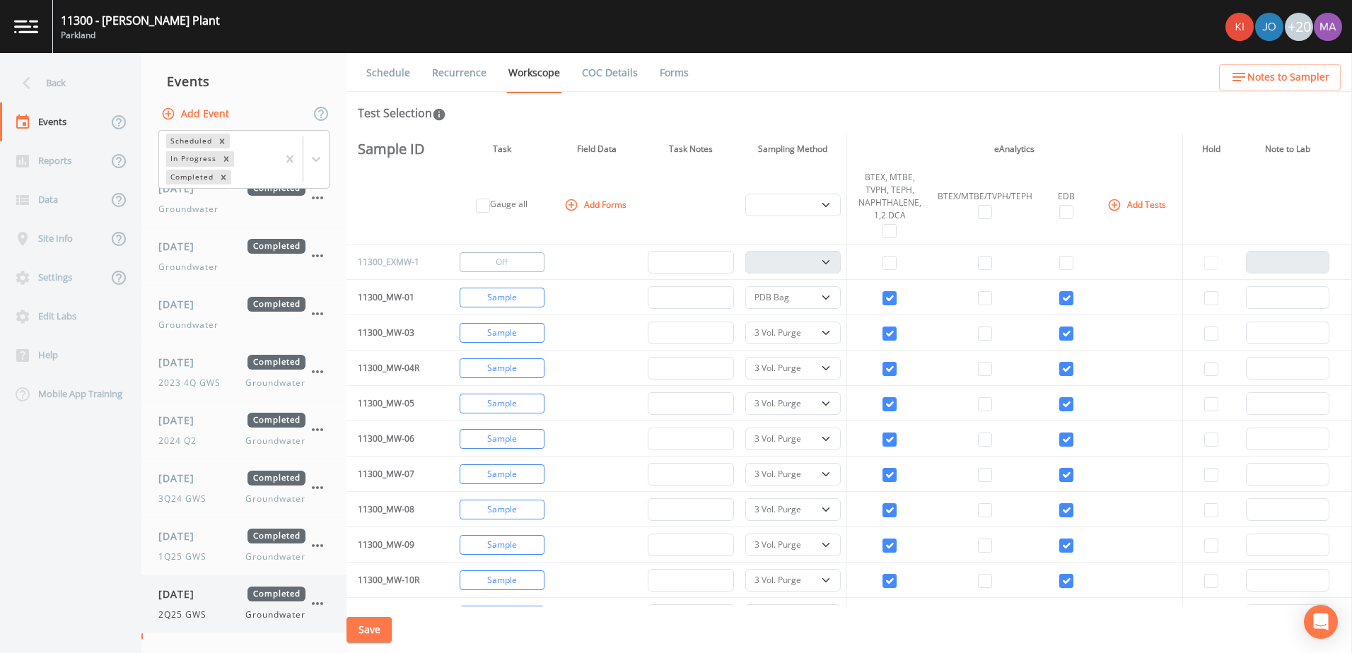
scroll to position [66, 0]
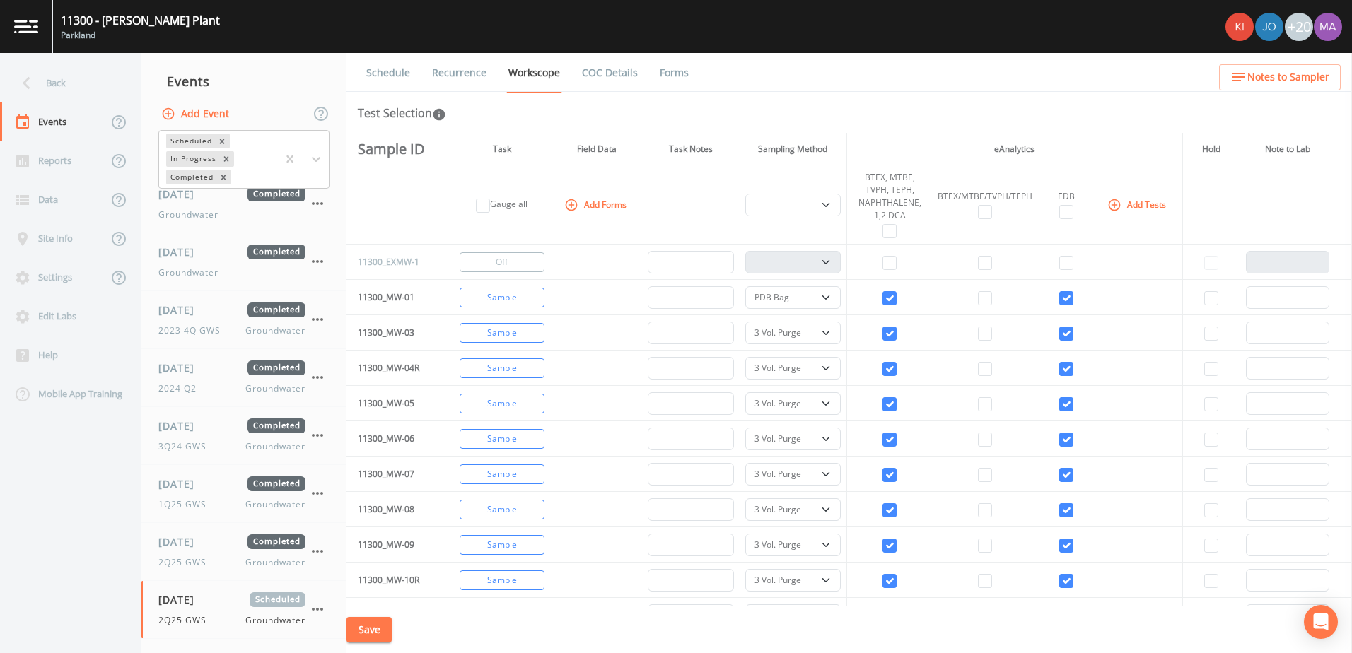
click at [402, 68] on link "Schedule" at bounding box center [388, 73] width 48 height 40
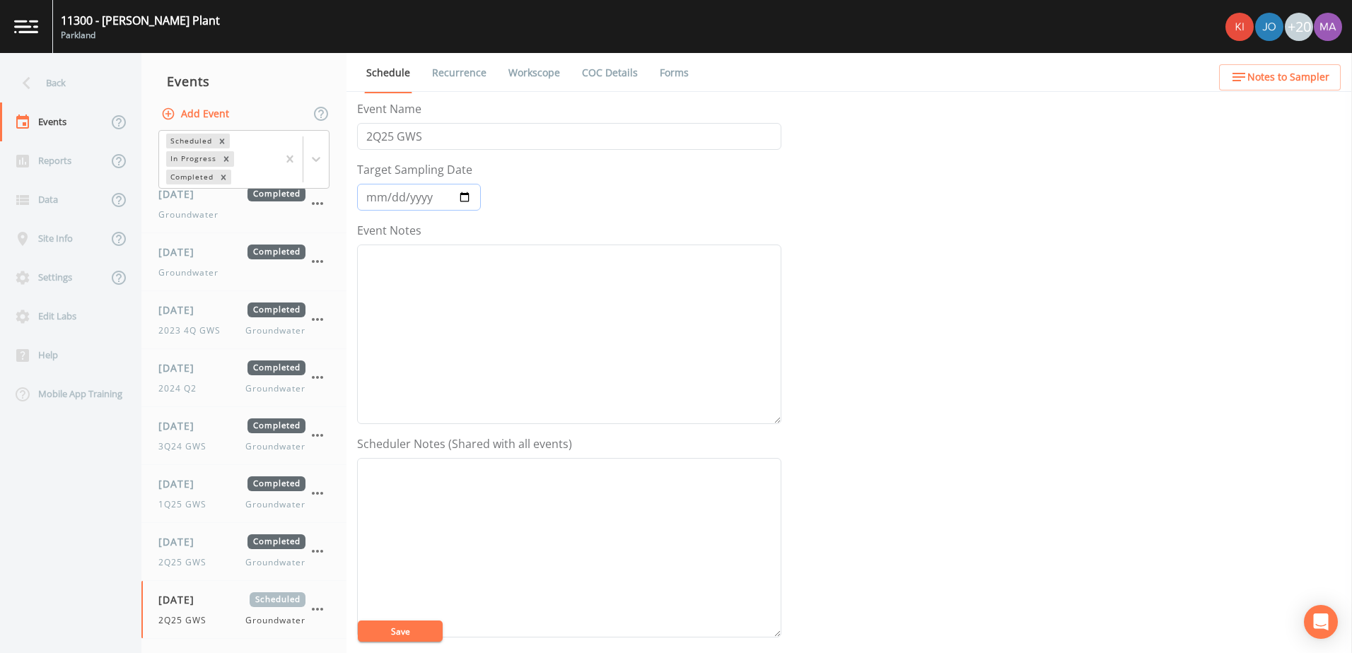
click at [463, 194] on input "[DATE]" at bounding box center [419, 197] width 124 height 27
type input "[DATE]"
drag, startPoint x: 374, startPoint y: 142, endPoint x: 412, endPoint y: 141, distance: 38.2
click at [374, 142] on input "2Q25 GWS" at bounding box center [569, 136] width 424 height 27
type input "3Q25 GWS"
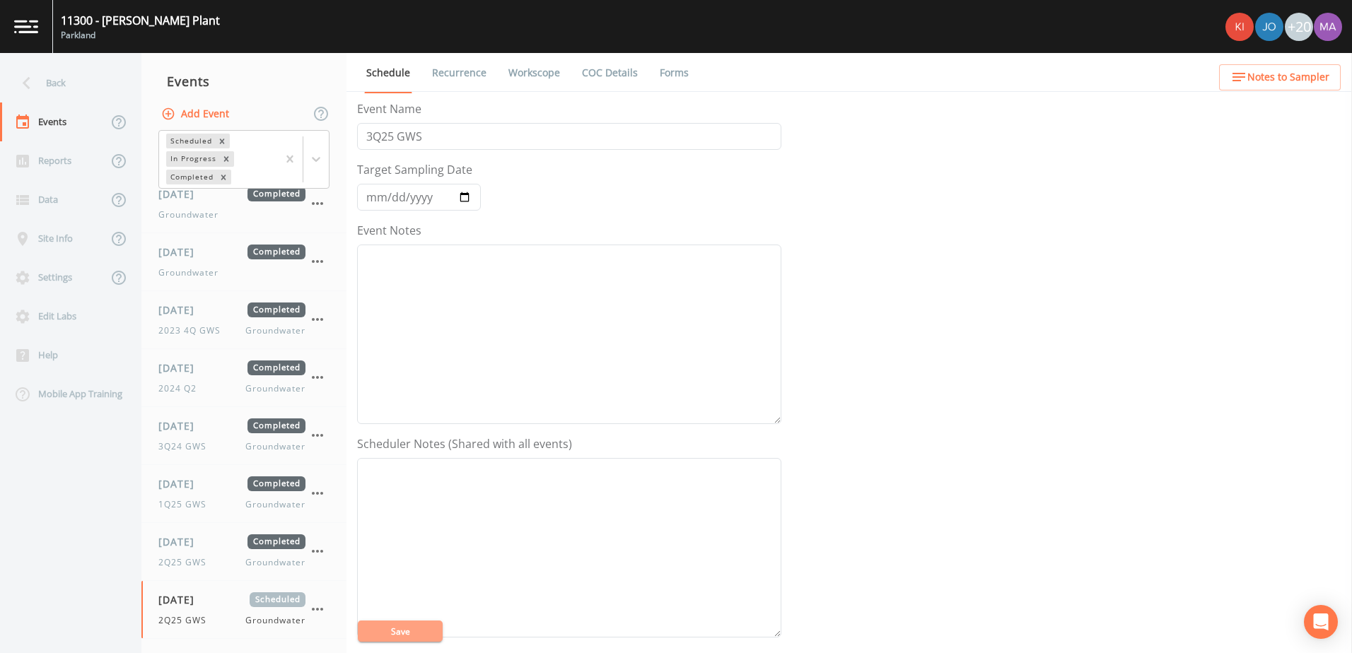
click at [420, 631] on button "Save" at bounding box center [400, 631] width 85 height 21
click at [410, 628] on button "Save" at bounding box center [400, 631] width 85 height 21
click at [429, 62] on li "Recurrence" at bounding box center [450, 73] width 76 height 40
click at [441, 71] on link "Recurrence" at bounding box center [459, 73] width 59 height 40
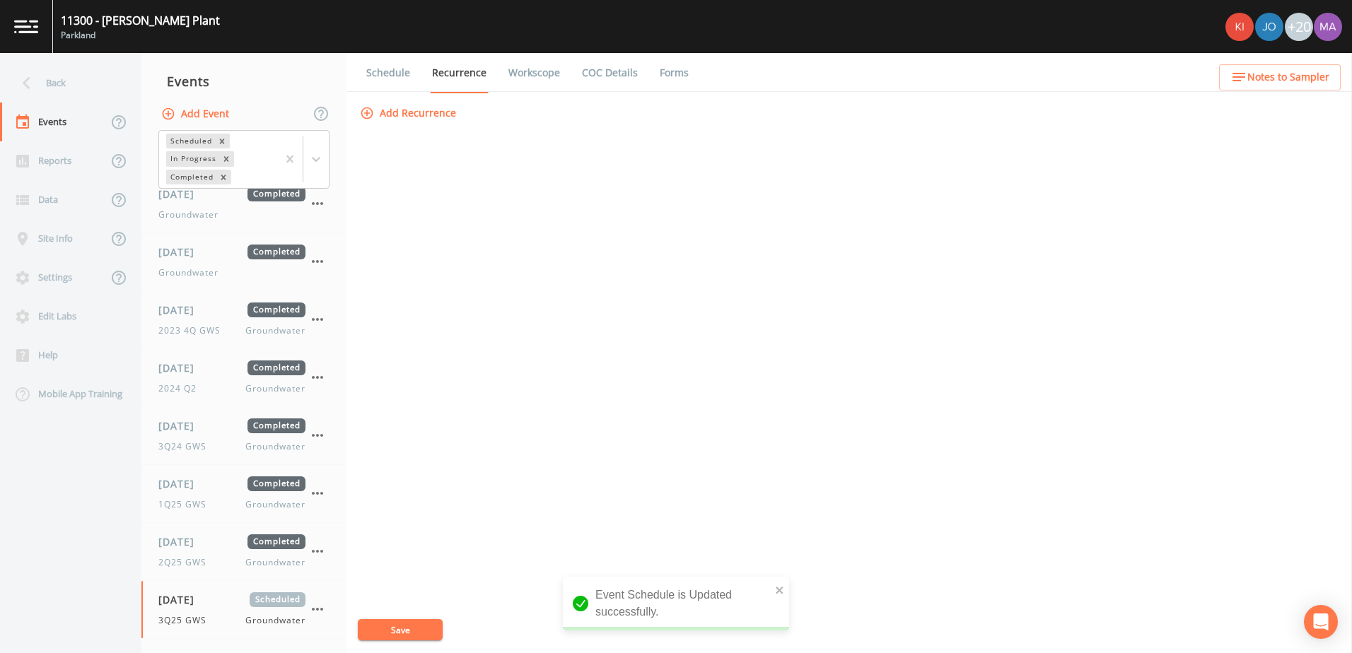
click at [522, 67] on link "Workscope" at bounding box center [534, 73] width 56 height 40
select select "132d7689-3bb8-465b-98a9-744e7d509d8d"
select select "0b1af911-289b-4d7b-9fdf-156f6d27a2cf"
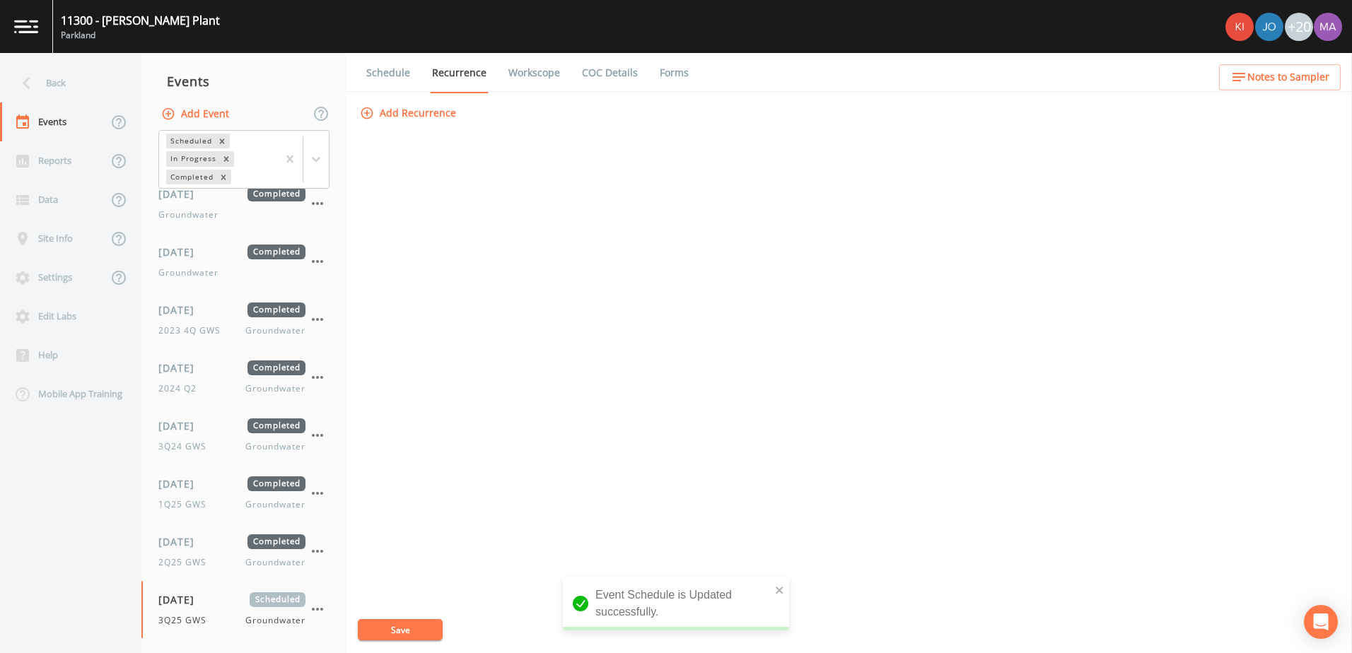
select select "0b1af911-289b-4d7b-9fdf-156f6d27a2cf"
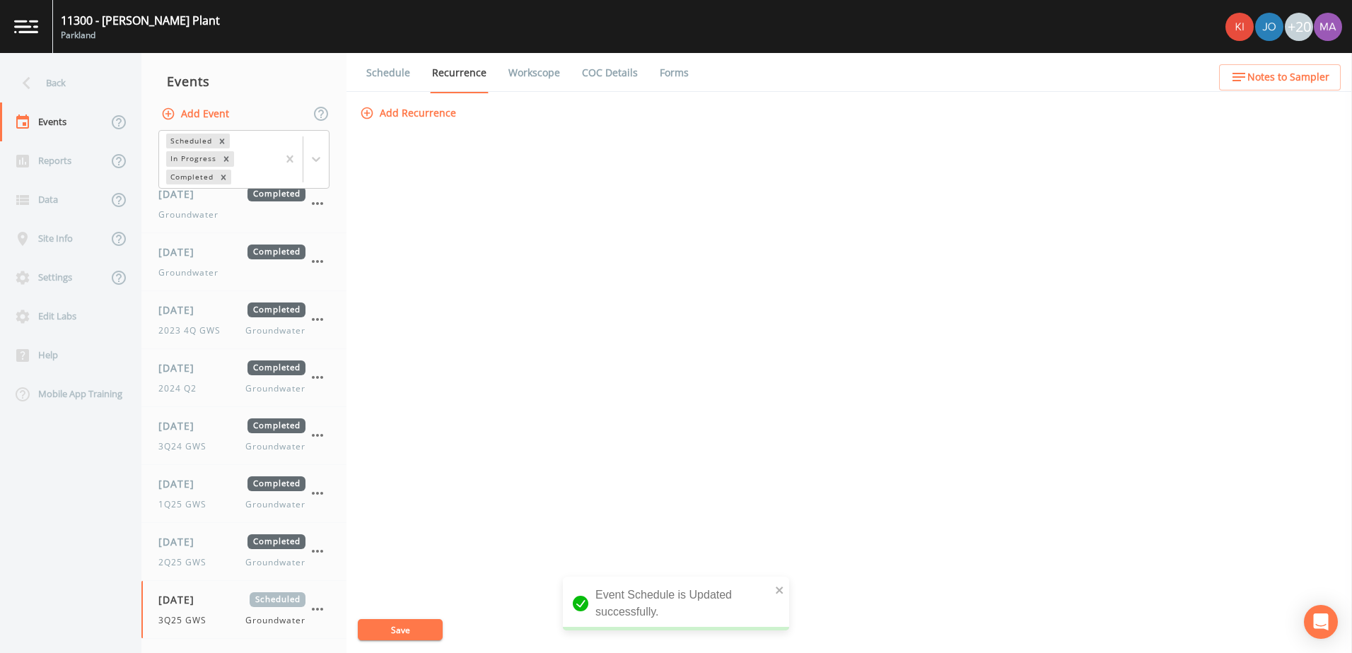
select select "0b1af911-289b-4d7b-9fdf-156f6d27a2cf"
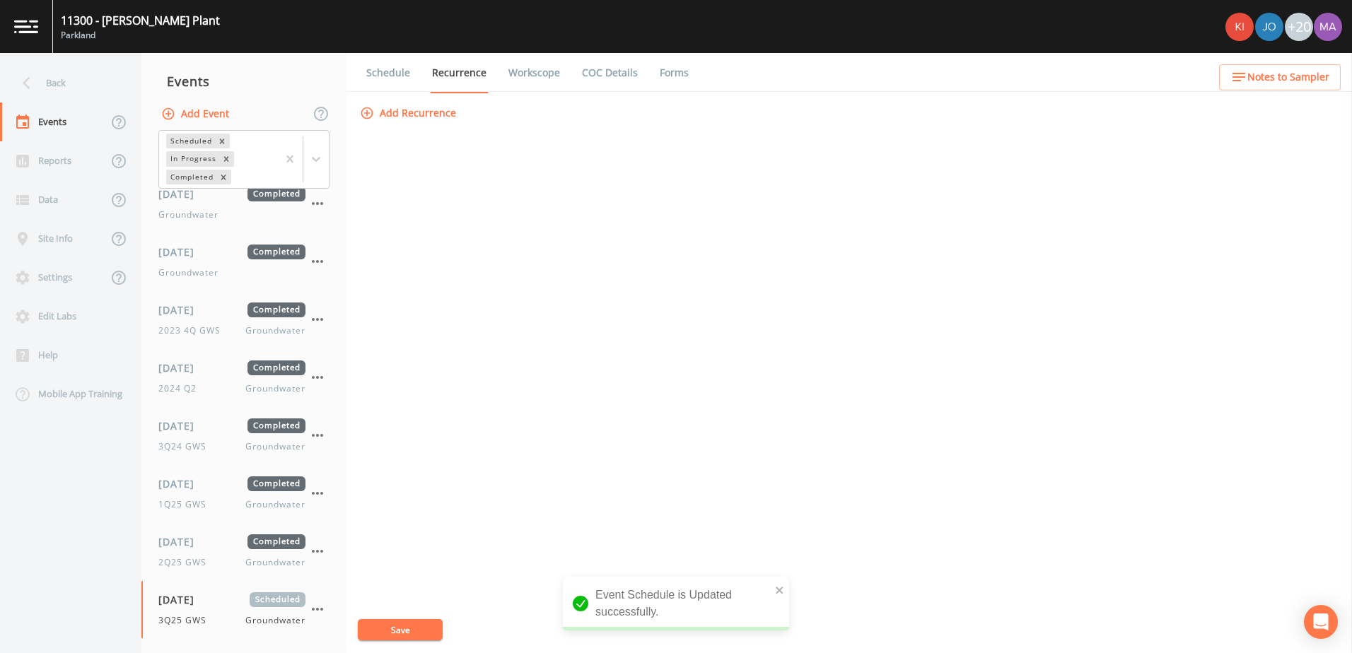
select select "0b1af911-289b-4d7b-9fdf-156f6d27a2cf"
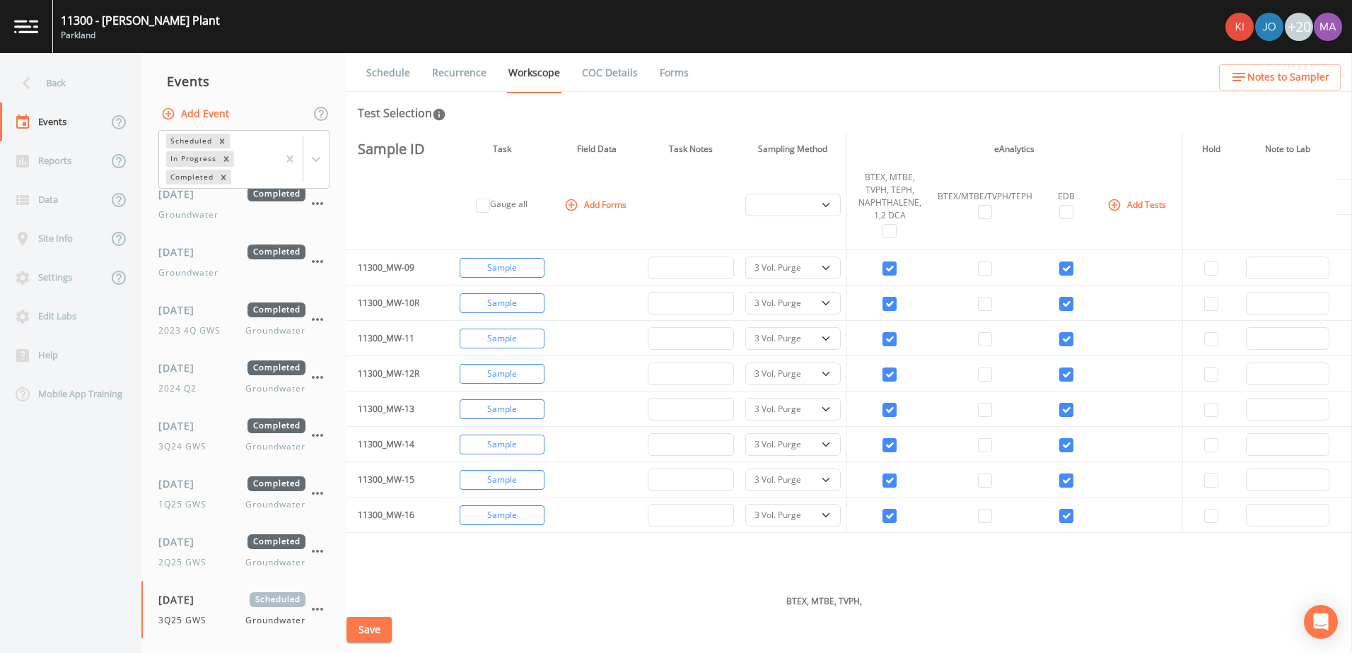
scroll to position [283, 0]
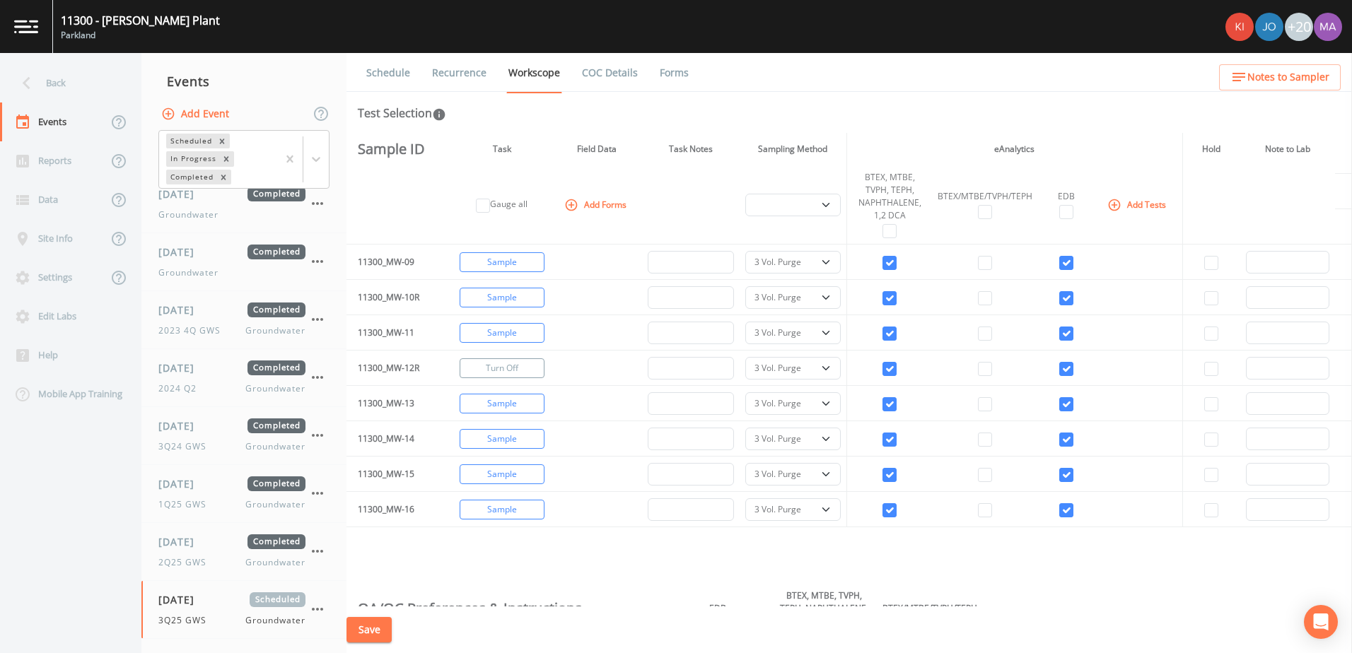
click at [524, 367] on button "Turn Off" at bounding box center [502, 369] width 85 height 20
select select
checkbox input "false"
click at [380, 637] on button "Save" at bounding box center [369, 630] width 45 height 26
